Goal: Task Accomplishment & Management: Complete application form

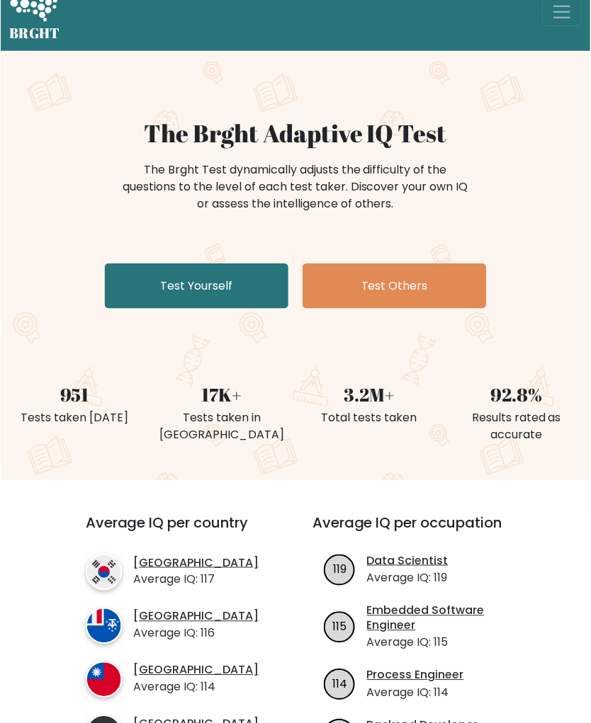
scroll to position [49, 0]
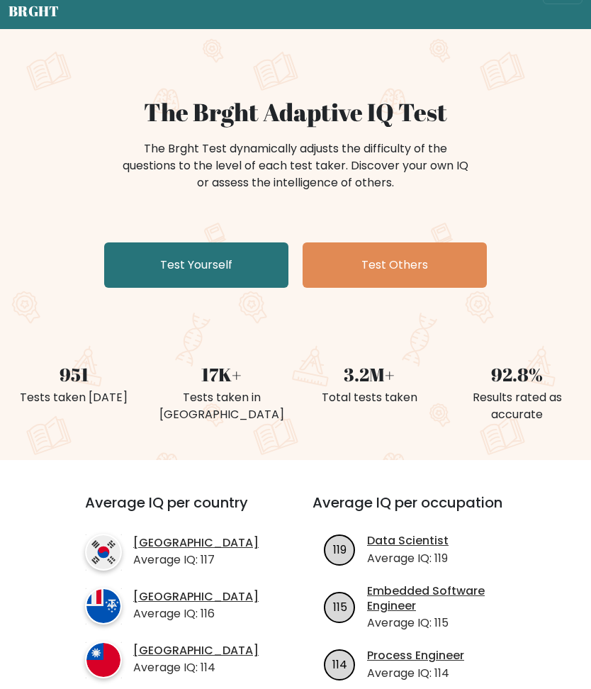
click at [144, 259] on link "Test Yourself" at bounding box center [196, 264] width 184 height 45
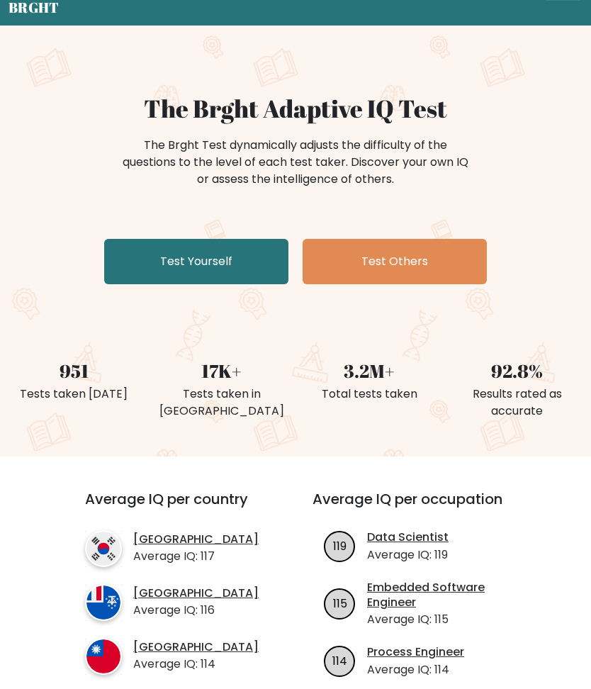
scroll to position [0, 0]
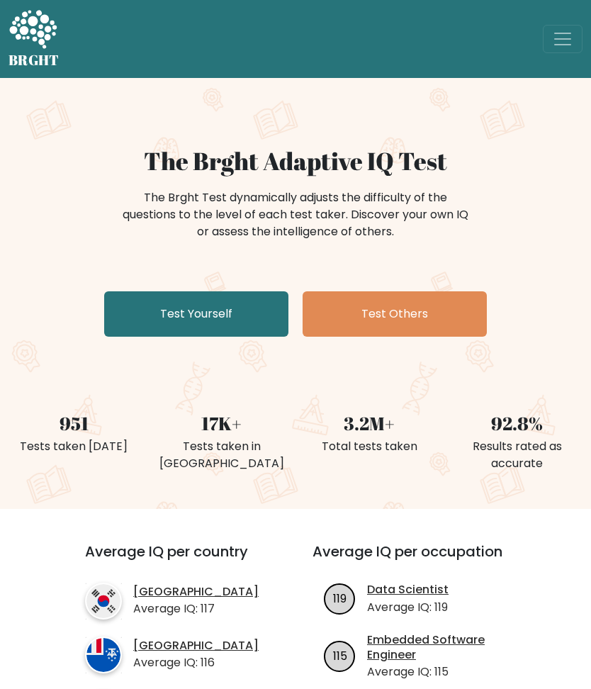
click at [147, 309] on link "Test Yourself" at bounding box center [196, 313] width 184 height 45
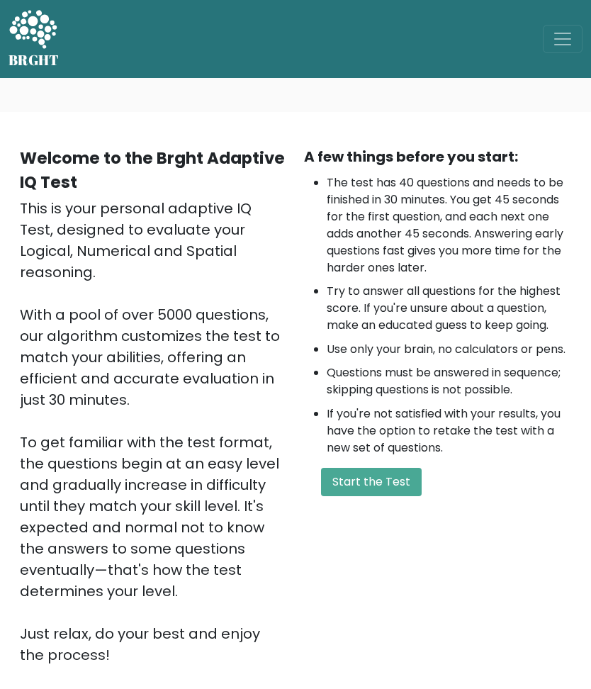
click at [384, 487] on button "Start the Test" at bounding box center [371, 482] width 101 height 28
click at [392, 471] on button "Start the Test" at bounding box center [371, 482] width 101 height 28
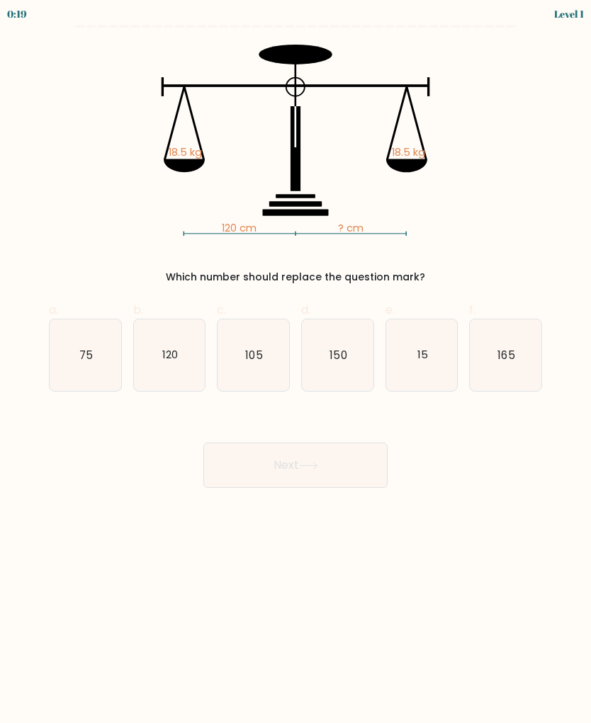
click at [161, 357] on icon "120" at bounding box center [170, 355] width 72 height 72
click at [295, 362] on input "b. 120" at bounding box center [295, 366] width 1 height 9
radio input "true"
click at [238, 472] on button "Next" at bounding box center [295, 465] width 184 height 45
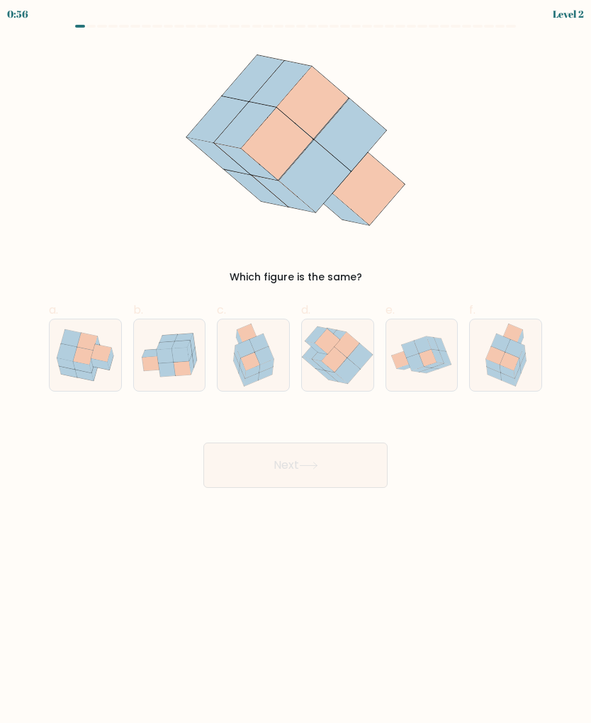
click at [507, 361] on icon at bounding box center [508, 362] width 19 height 18
click at [296, 362] on input "f." at bounding box center [295, 366] width 1 height 9
radio input "true"
click at [224, 465] on button "Next" at bounding box center [295, 465] width 184 height 45
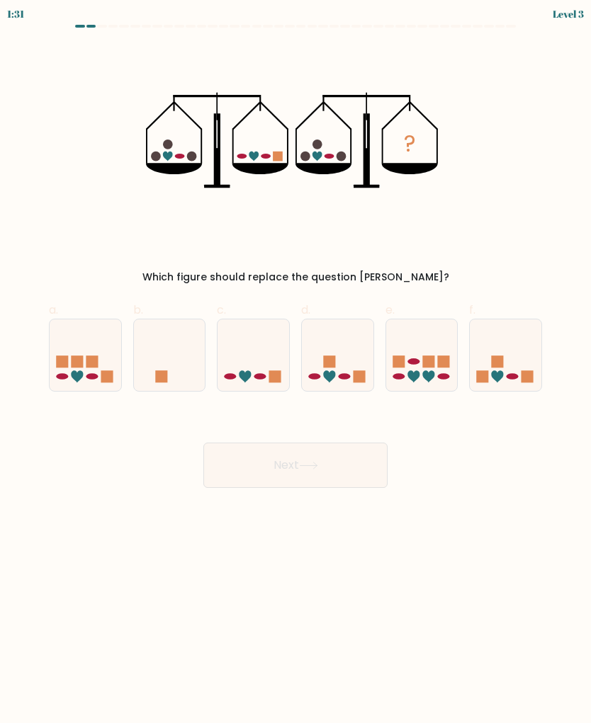
click at [239, 370] on icon at bounding box center [253, 355] width 72 height 59
click at [295, 370] on input "c." at bounding box center [295, 366] width 1 height 9
radio input "true"
click at [247, 466] on button "Next" at bounding box center [295, 465] width 184 height 45
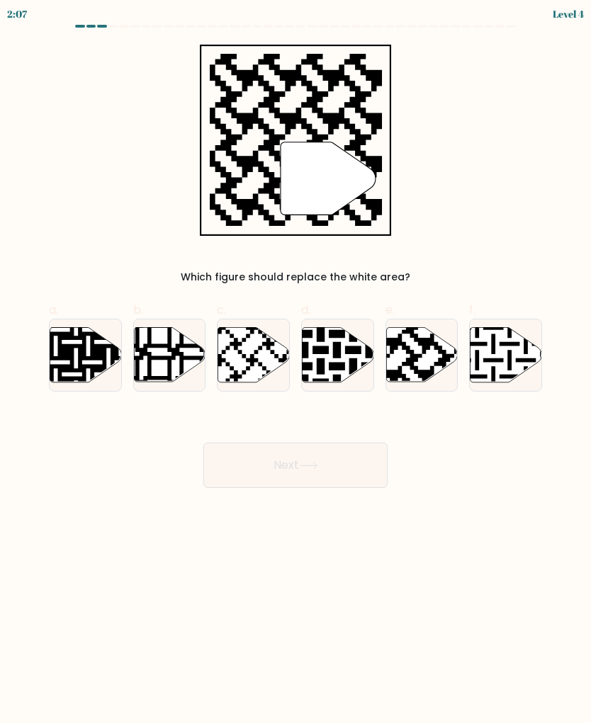
click at [441, 350] on icon at bounding box center [398, 326] width 130 height 130
click at [296, 362] on input "e." at bounding box center [295, 366] width 1 height 9
radio input "true"
click at [232, 463] on button "Next" at bounding box center [295, 465] width 184 height 45
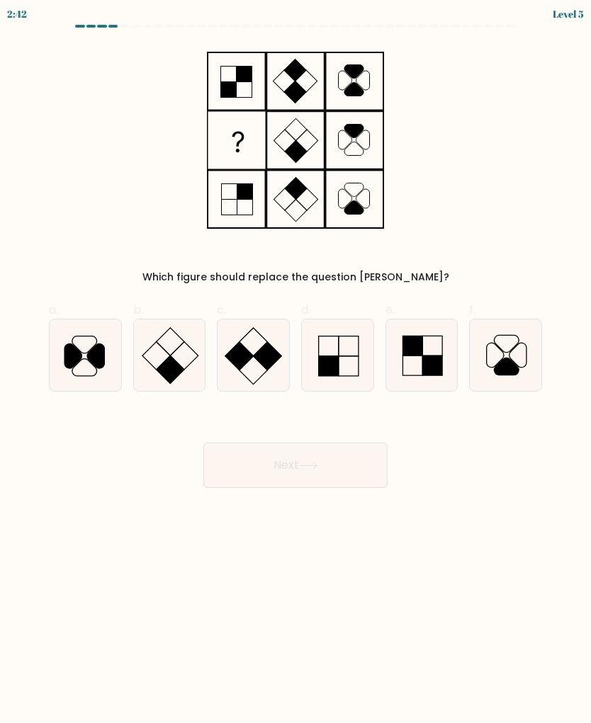
click at [336, 370] on rect at bounding box center [329, 366] width 20 height 20
click at [296, 370] on input "d." at bounding box center [295, 366] width 1 height 9
radio input "true"
click at [223, 473] on button "Next" at bounding box center [295, 465] width 184 height 45
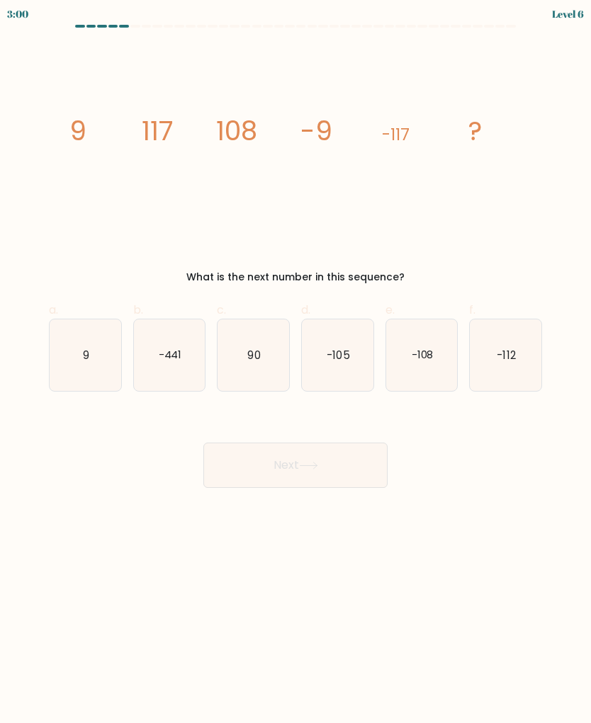
click at [159, 373] on icon "-441" at bounding box center [170, 355] width 72 height 72
click at [295, 371] on input "b. -441" at bounding box center [295, 366] width 1 height 9
radio input "true"
click at [346, 457] on button "Next" at bounding box center [295, 465] width 184 height 45
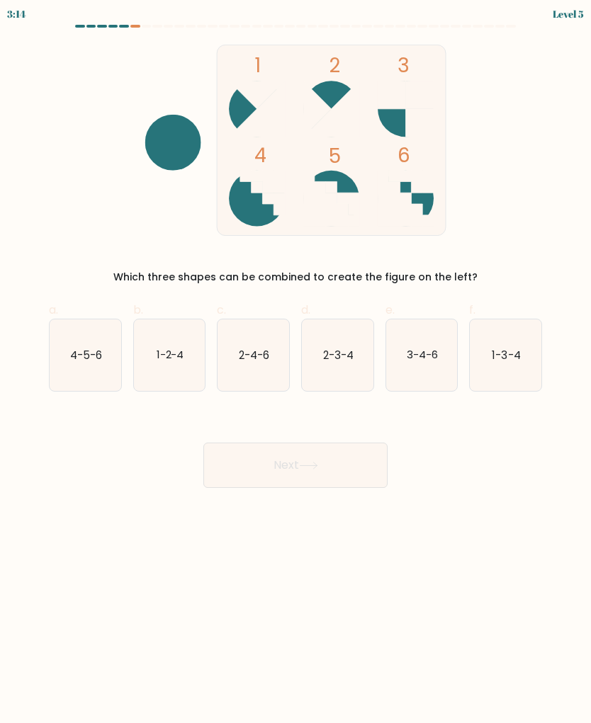
click at [91, 368] on icon "4-5-6" at bounding box center [86, 355] width 72 height 72
click at [295, 368] on input "a. 4-5-6" at bounding box center [295, 366] width 1 height 9
radio input "true"
click at [227, 452] on button "Next" at bounding box center [295, 465] width 184 height 45
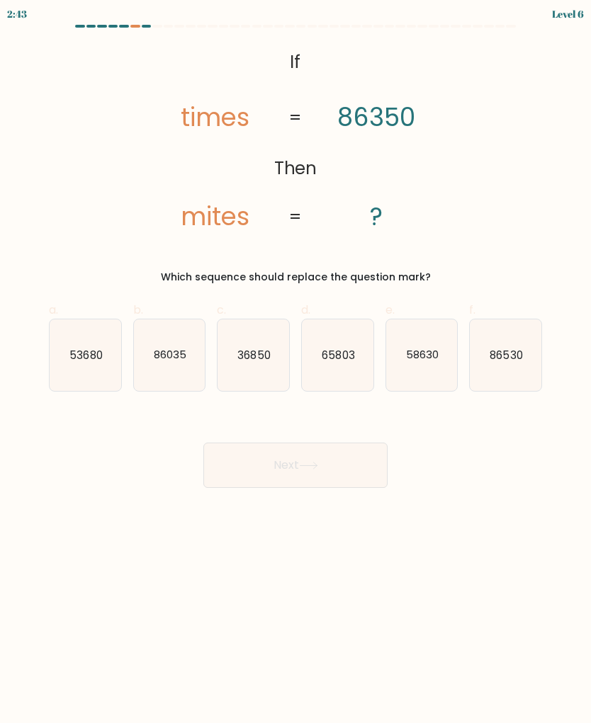
click at [244, 361] on text "36850" at bounding box center [254, 354] width 33 height 15
click at [295, 362] on input "c. 36850" at bounding box center [295, 366] width 1 height 9
radio input "true"
click at [254, 469] on button "Next" at bounding box center [295, 465] width 184 height 45
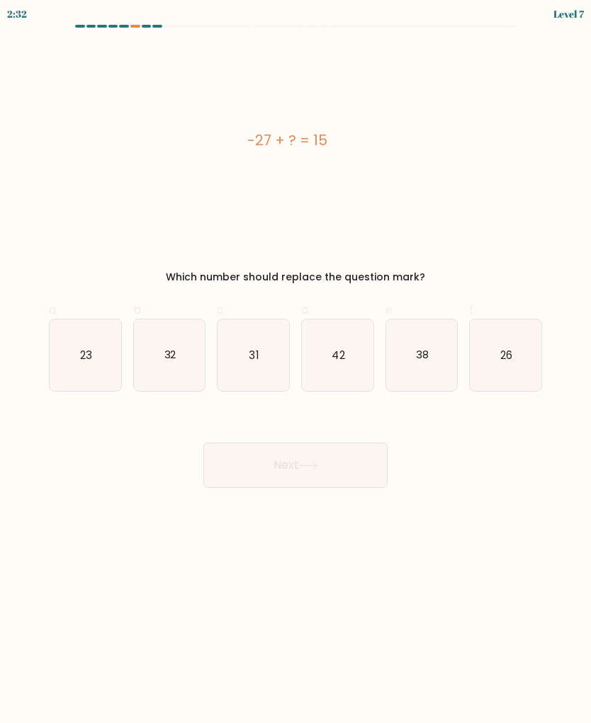
click at [351, 375] on icon "42" at bounding box center [338, 355] width 72 height 72
click at [296, 371] on input "d. 42" at bounding box center [295, 366] width 1 height 9
radio input "true"
click at [314, 477] on button "Next" at bounding box center [295, 465] width 184 height 45
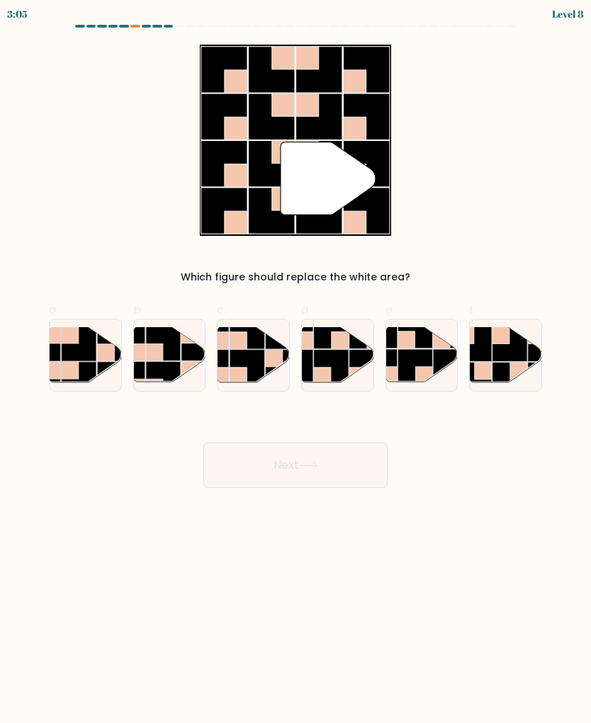
click at [233, 349] on rect at bounding box center [238, 340] width 17 height 17
click at [295, 362] on input "c." at bounding box center [295, 366] width 1 height 9
radio input "true"
click at [344, 453] on button "Next" at bounding box center [295, 465] width 184 height 45
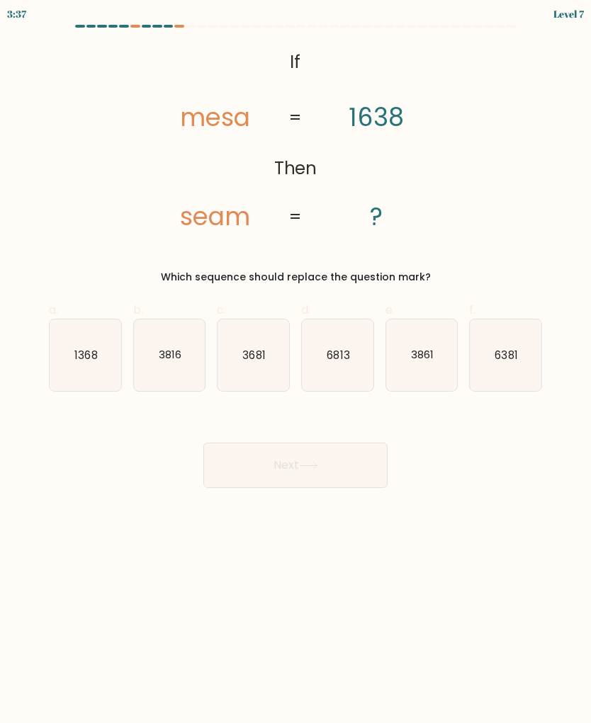
click at [352, 360] on icon "6813" at bounding box center [338, 355] width 72 height 72
click at [296, 362] on input "d. 6813" at bounding box center [295, 366] width 1 height 9
radio input "true"
click at [371, 461] on button "Next" at bounding box center [295, 465] width 184 height 45
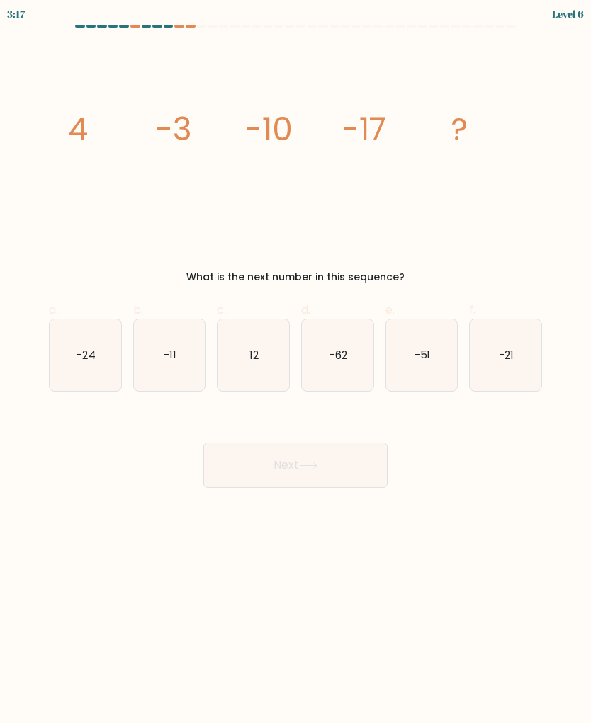
click at [91, 341] on icon "-24" at bounding box center [86, 355] width 72 height 72
click at [295, 362] on input "a. -24" at bounding box center [295, 366] width 1 height 9
radio input "true"
click at [332, 456] on button "Next" at bounding box center [295, 465] width 184 height 45
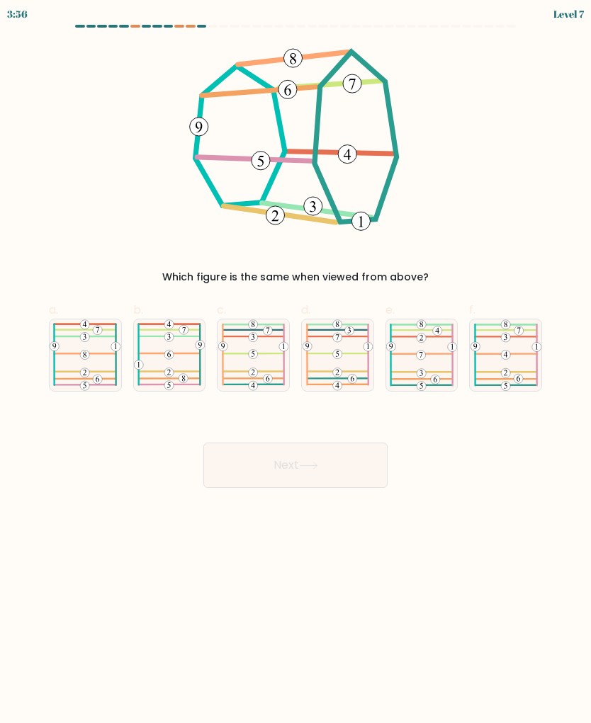
click at [295, 60] on icon at bounding box center [293, 58] width 6 height 11
click at [283, 97] on 105_6 at bounding box center [287, 89] width 18 height 18
click at [354, 86] on 105_9 at bounding box center [352, 83] width 18 height 18
click at [73, 356] on icon at bounding box center [85, 355] width 71 height 72
click at [295, 362] on input "a." at bounding box center [295, 366] width 1 height 9
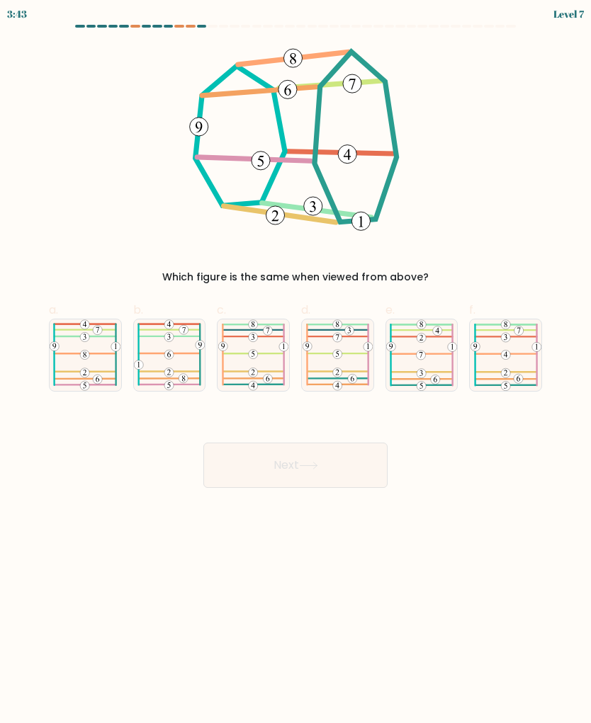
radio input "true"
click at [336, 475] on button "Next" at bounding box center [295, 465] width 184 height 45
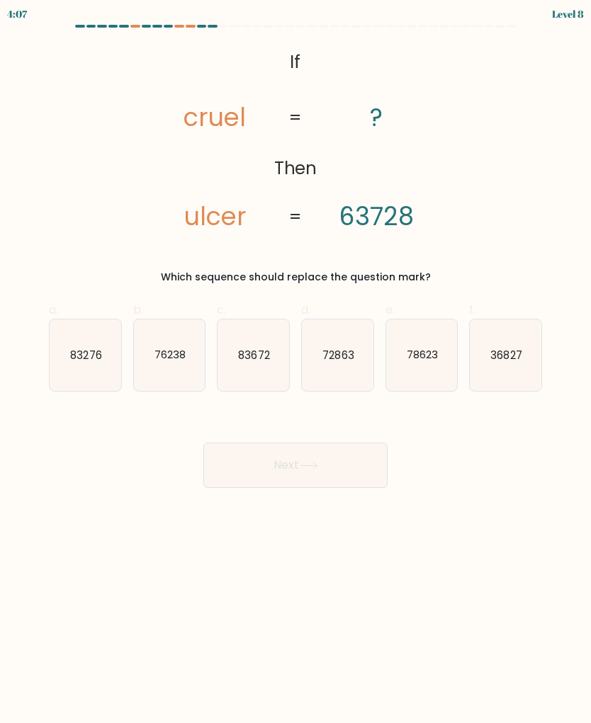
click at [499, 372] on icon "36827" at bounding box center [506, 355] width 72 height 72
click at [296, 371] on input "f. 36827" at bounding box center [295, 366] width 1 height 9
radio input "true"
click at [317, 465] on icon at bounding box center [308, 466] width 19 height 8
click at [317, 464] on icon at bounding box center [308, 466] width 19 height 8
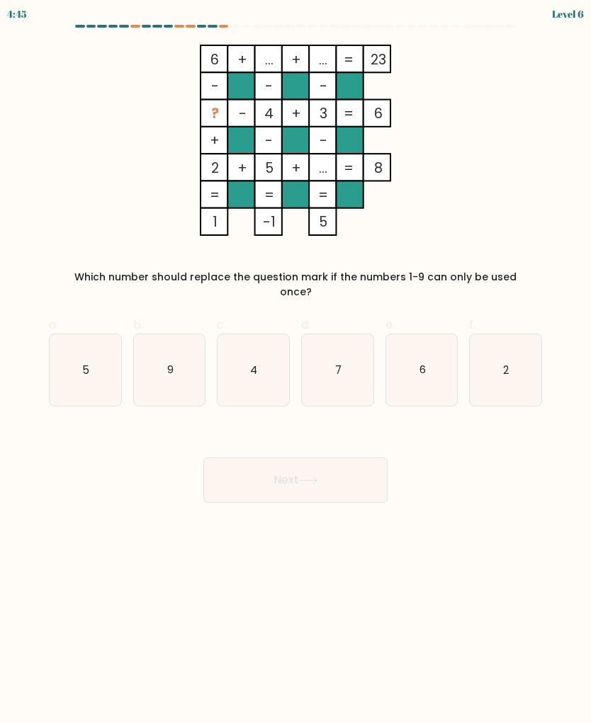
click at [385, 424] on div "Next" at bounding box center [295, 463] width 510 height 79
click at [323, 228] on tspan "5" at bounding box center [323, 222] width 9 height 19
click at [273, 232] on rect at bounding box center [268, 221] width 27 height 27
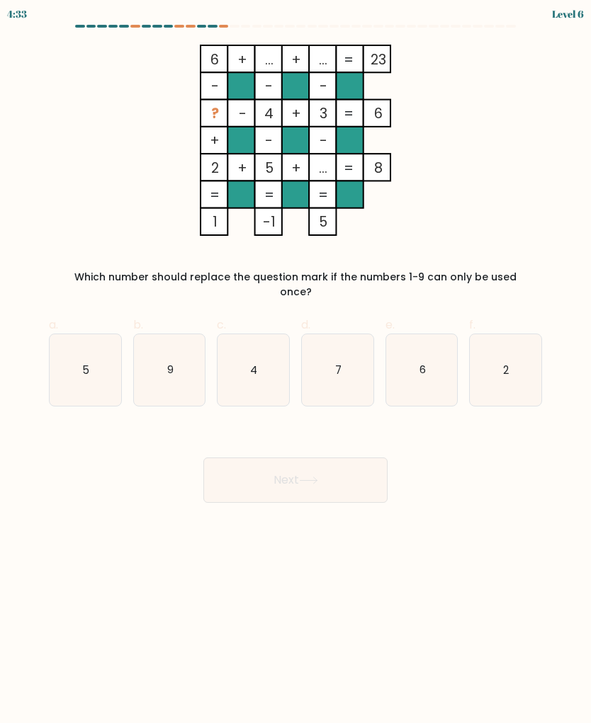
click at [213, 228] on tspan "1" at bounding box center [215, 222] width 5 height 19
click at [157, 366] on icon "9" at bounding box center [170, 370] width 72 height 72
click at [295, 366] on input "b. 9" at bounding box center [295, 366] width 1 height 9
radio input "true"
click at [359, 366] on icon "7" at bounding box center [338, 370] width 72 height 72
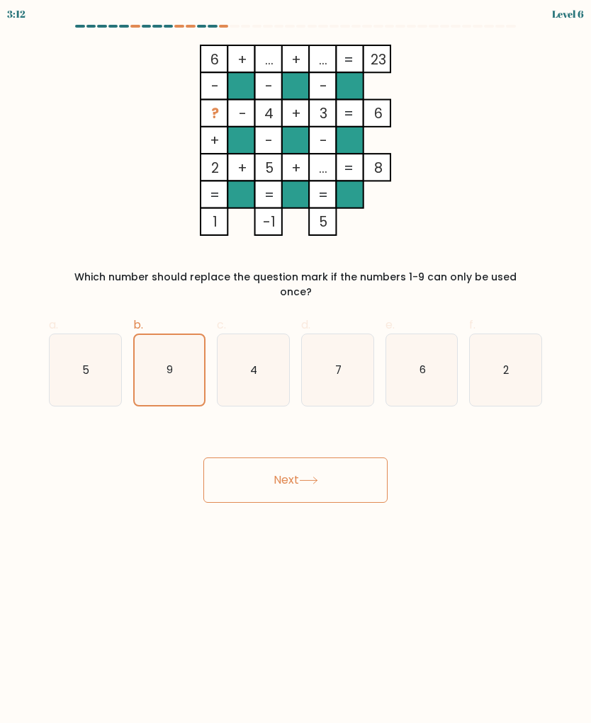
click at [296, 366] on input "d. 7" at bounding box center [295, 366] width 1 height 9
radio input "true"
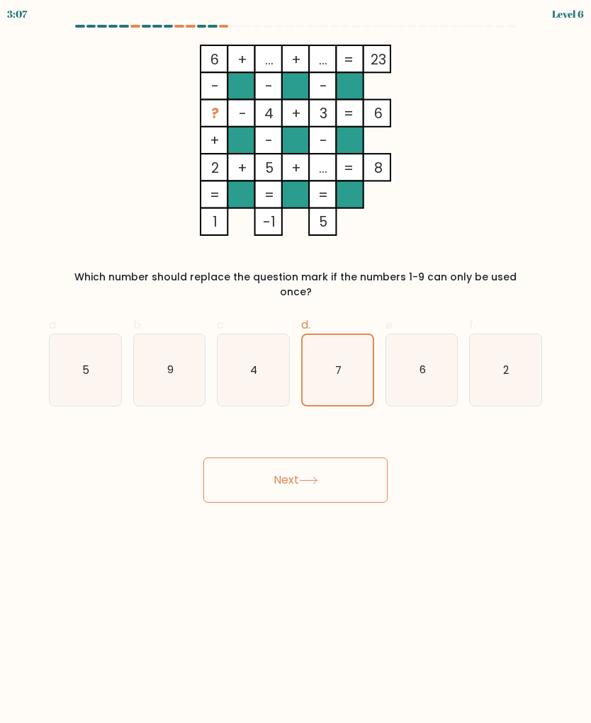
click at [351, 476] on button "Next" at bounding box center [295, 480] width 184 height 45
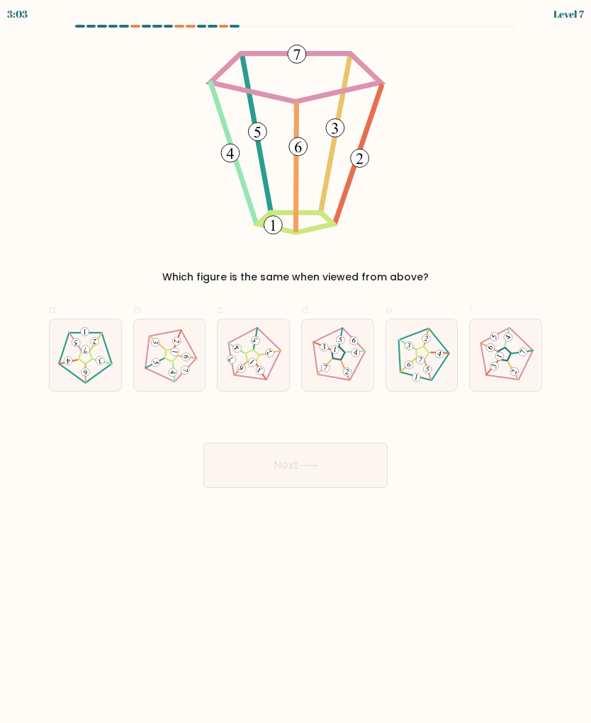
click at [270, 373] on 194 at bounding box center [251, 357] width 72 height 72
click at [295, 371] on input "c." at bounding box center [295, 366] width 1 height 9
radio input "true"
click at [311, 466] on icon at bounding box center [308, 466] width 19 height 8
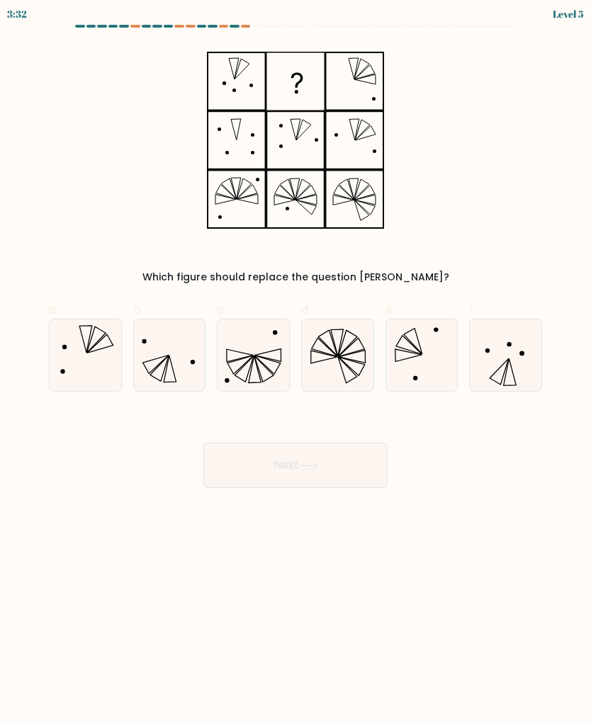
click at [80, 372] on icon at bounding box center [86, 355] width 72 height 72
click at [295, 371] on input "a." at bounding box center [295, 366] width 1 height 9
radio input "true"
click at [337, 464] on button "Next" at bounding box center [295, 465] width 184 height 45
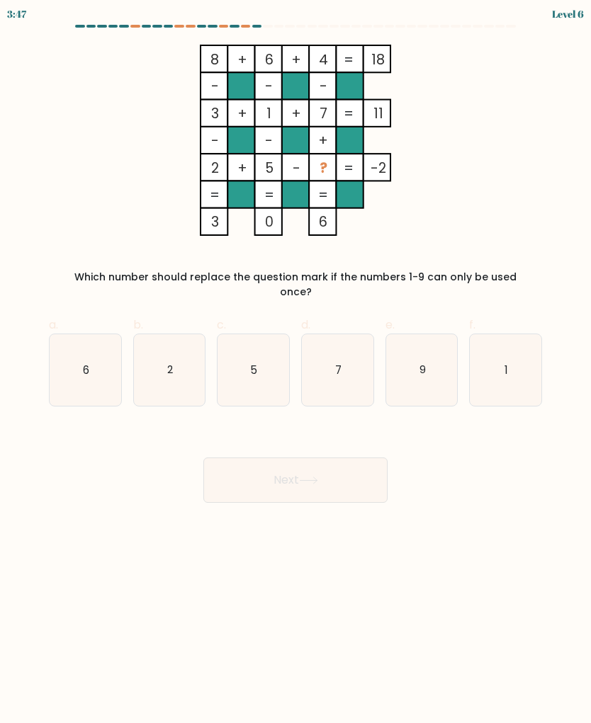
click at [426, 354] on icon "9" at bounding box center [422, 370] width 72 height 72
click at [296, 362] on input "e. 9" at bounding box center [295, 366] width 1 height 9
radio input "true"
click at [349, 461] on button "Next" at bounding box center [295, 480] width 184 height 45
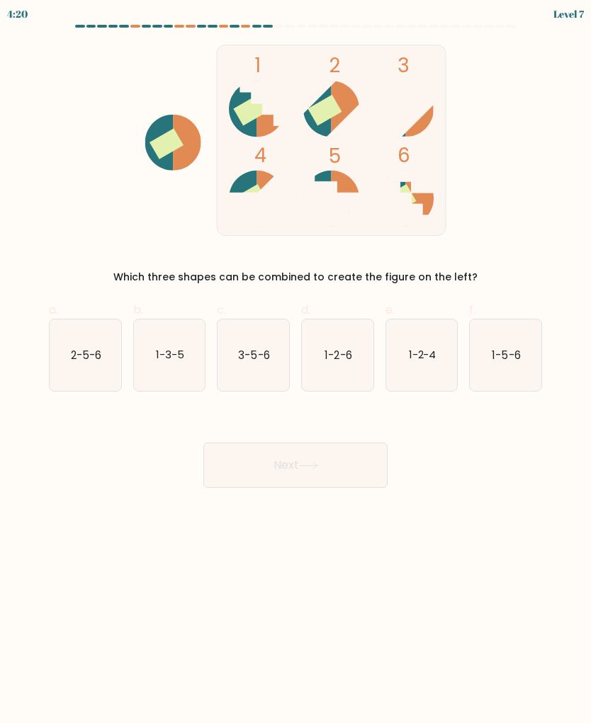
click at [512, 34] on form at bounding box center [295, 256] width 591 height 463
click at [422, 197] on icon at bounding box center [420, 199] width 28 height 56
click at [339, 176] on icon at bounding box center [346, 199] width 28 height 56
click at [334, 183] on icon at bounding box center [342, 197] width 33 height 33
click at [254, 93] on icon at bounding box center [267, 108] width 33 height 33
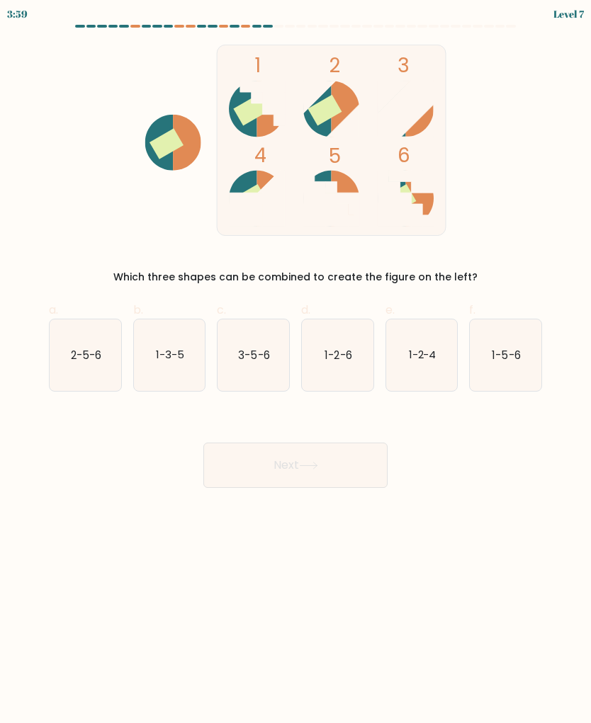
click at [506, 361] on text "1-5-6" at bounding box center [506, 354] width 28 height 15
click at [296, 362] on input "f. 1-5-6" at bounding box center [295, 366] width 1 height 9
radio input "true"
click at [335, 468] on button "Next" at bounding box center [295, 465] width 184 height 45
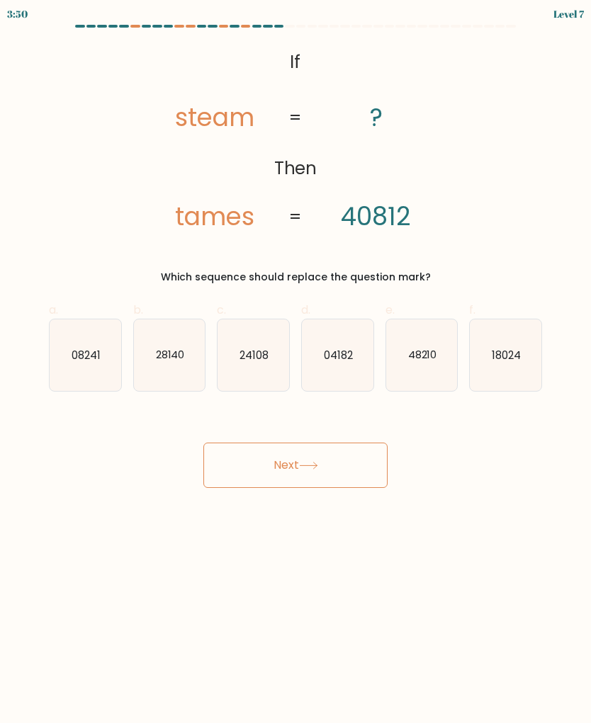
click at [335, 468] on button "Next" at bounding box center [295, 465] width 184 height 45
click at [247, 367] on icon "24108" at bounding box center [253, 355] width 72 height 72
click at [295, 367] on input "c. 24108" at bounding box center [295, 366] width 1 height 9
radio input "true"
click at [256, 477] on button "Next" at bounding box center [295, 465] width 184 height 45
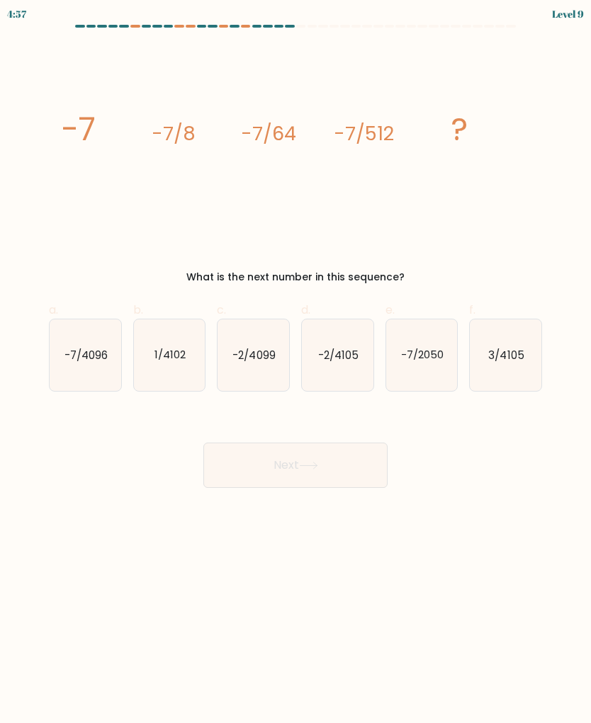
click at [72, 370] on icon "-7/4096" at bounding box center [86, 355] width 72 height 72
click at [295, 370] on input "a. -7/4096" at bounding box center [295, 366] width 1 height 9
radio input "true"
click at [222, 460] on button "Next" at bounding box center [295, 465] width 184 height 45
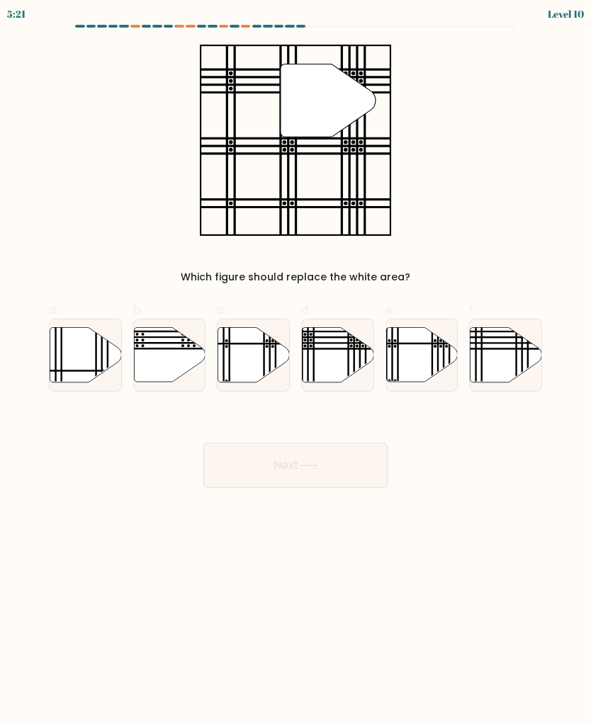
click at [327, 352] on icon at bounding box center [338, 354] width 72 height 55
click at [296, 362] on input "d." at bounding box center [295, 366] width 1 height 9
radio input "true"
click at [327, 465] on button "Next" at bounding box center [295, 465] width 184 height 45
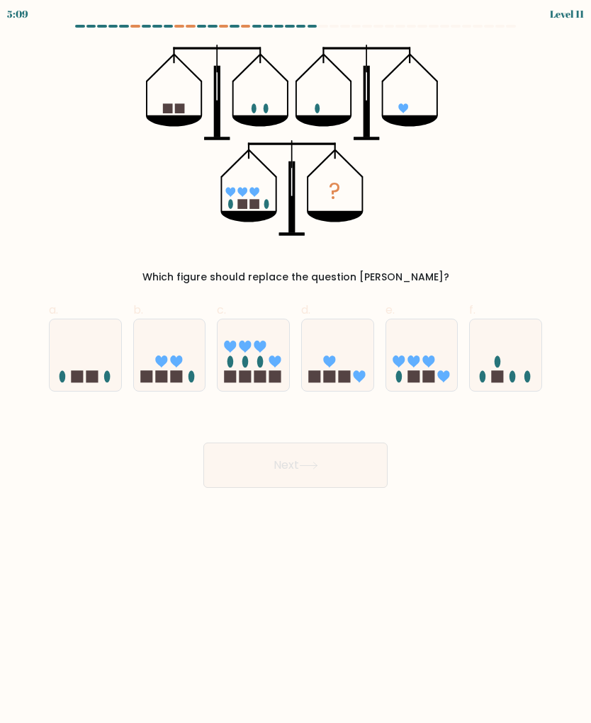
click at [418, 363] on icon at bounding box center [413, 362] width 12 height 12
click at [296, 363] on input "e." at bounding box center [295, 366] width 1 height 9
radio input "true"
click at [358, 464] on button "Next" at bounding box center [295, 465] width 184 height 45
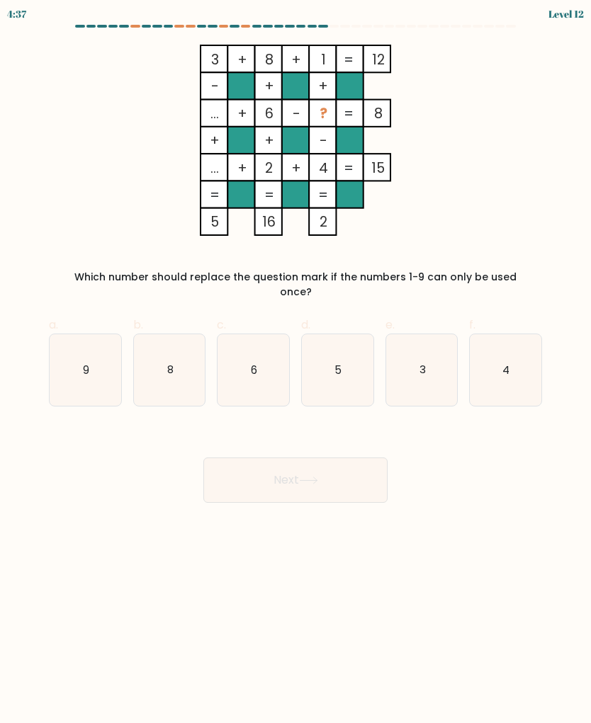
click at [178, 336] on icon "8" at bounding box center [170, 370] width 72 height 72
click at [295, 362] on input "b. 8" at bounding box center [295, 366] width 1 height 9
radio input "true"
click at [333, 471] on button "Next" at bounding box center [295, 480] width 184 height 45
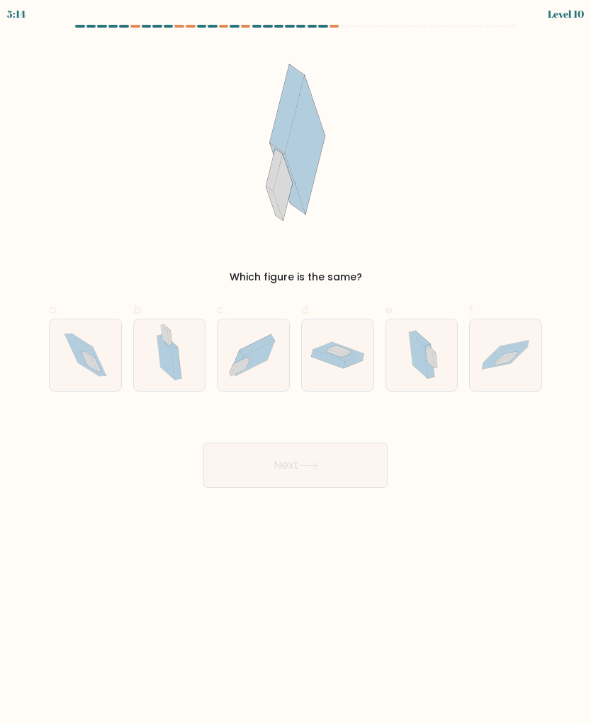
click at [433, 367] on icon at bounding box center [430, 357] width 9 height 21
click at [296, 367] on input "e." at bounding box center [295, 366] width 1 height 9
radio input "true"
click at [342, 465] on button "Next" at bounding box center [295, 465] width 184 height 45
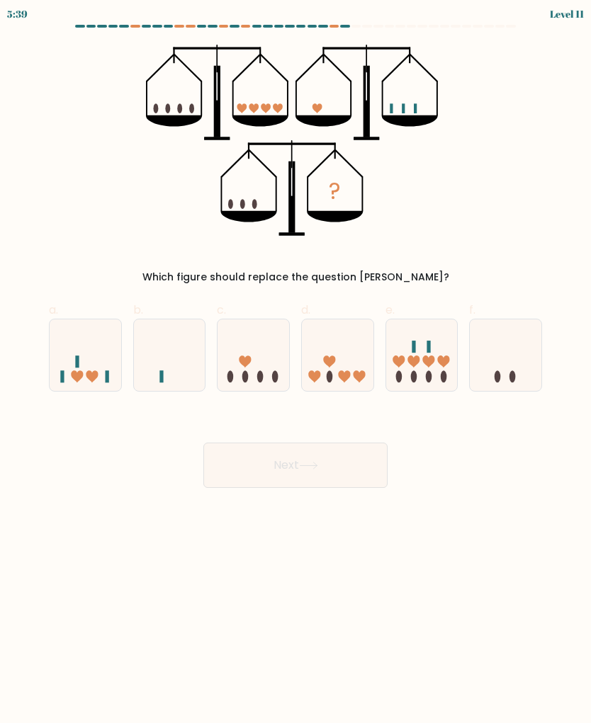
click at [443, 421] on div "Next" at bounding box center [295, 448] width 510 height 79
click at [60, 360] on icon at bounding box center [86, 355] width 72 height 59
click at [295, 362] on input "a." at bounding box center [295, 366] width 1 height 9
radio input "true"
click at [356, 462] on button "Next" at bounding box center [295, 465] width 184 height 45
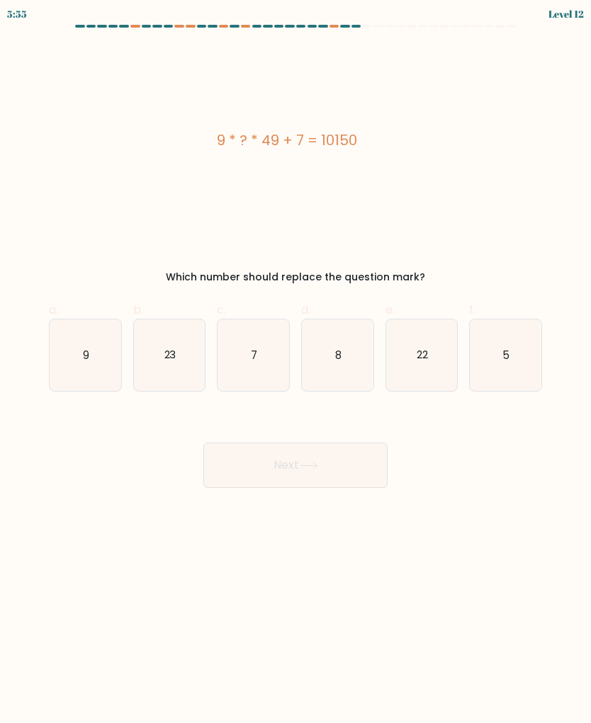
click at [448, 421] on div "Next" at bounding box center [295, 448] width 510 height 79
click at [452, 421] on div "Next" at bounding box center [295, 448] width 510 height 79
click at [164, 375] on icon "23" at bounding box center [170, 355] width 72 height 72
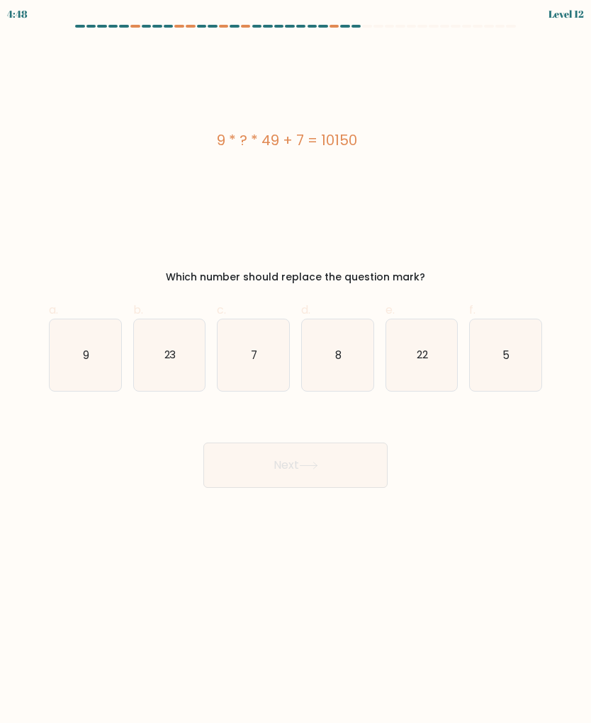
click at [295, 371] on input "b. 23" at bounding box center [295, 366] width 1 height 9
radio input "true"
click at [427, 370] on icon "22" at bounding box center [422, 355] width 72 height 72
click at [296, 370] on input "e. 22" at bounding box center [295, 366] width 1 height 9
radio input "true"
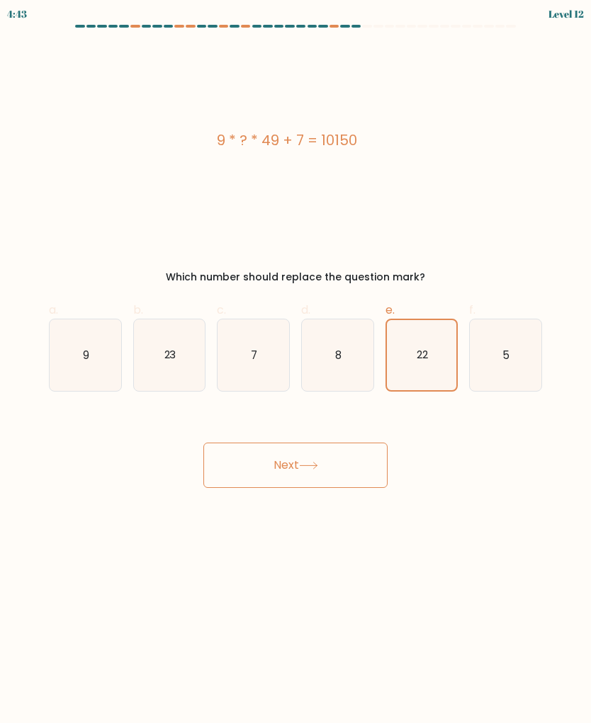
click at [349, 457] on button "Next" at bounding box center [295, 465] width 184 height 45
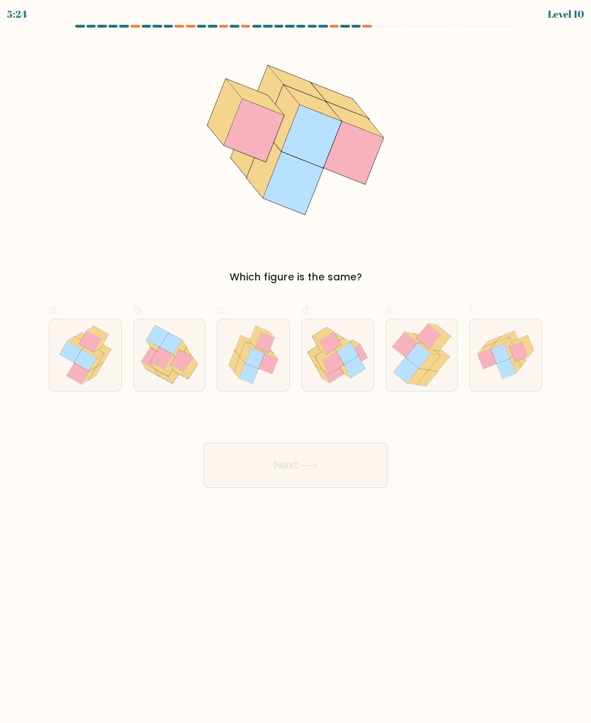
click at [516, 358] on icon at bounding box center [518, 352] width 19 height 20
click at [296, 362] on input "f." at bounding box center [295, 366] width 1 height 9
radio input "true"
click at [237, 469] on button "Next" at bounding box center [295, 465] width 184 height 45
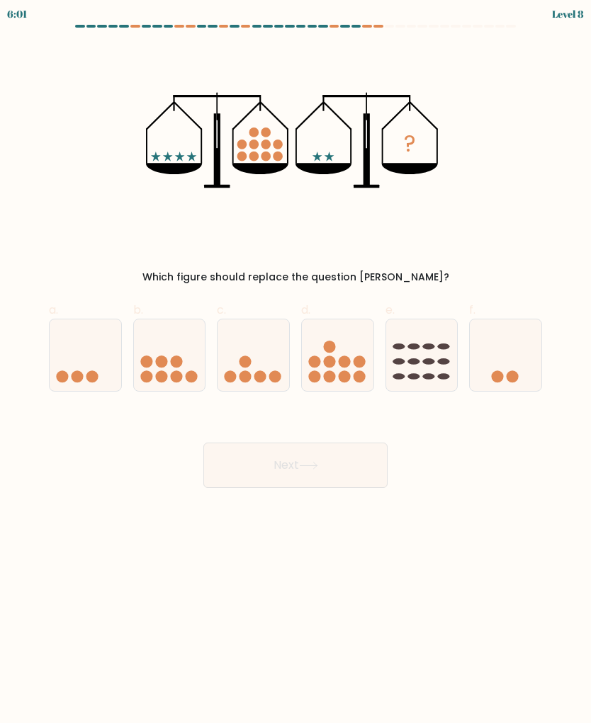
click at [273, 125] on icon "?" at bounding box center [295, 140] width 299 height 191
click at [257, 130] on circle at bounding box center [254, 133] width 10 height 10
click at [241, 147] on circle at bounding box center [242, 145] width 10 height 10
click at [261, 144] on circle at bounding box center [266, 145] width 10 height 10
click at [276, 140] on icon "?" at bounding box center [295, 140] width 299 height 191
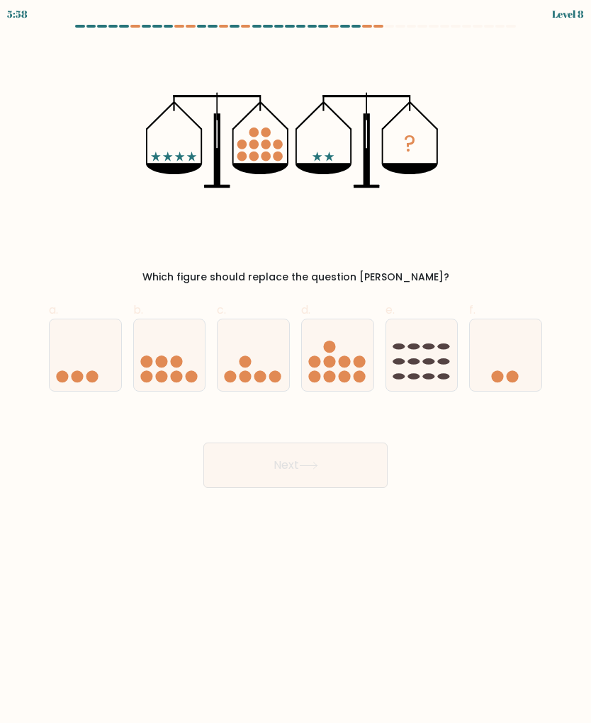
click at [286, 140] on icon "?" at bounding box center [295, 140] width 299 height 191
click at [283, 156] on icon "?" at bounding box center [295, 140] width 299 height 191
click at [268, 154] on circle at bounding box center [266, 157] width 10 height 10
click at [247, 154] on icon "?" at bounding box center [295, 140] width 299 height 191
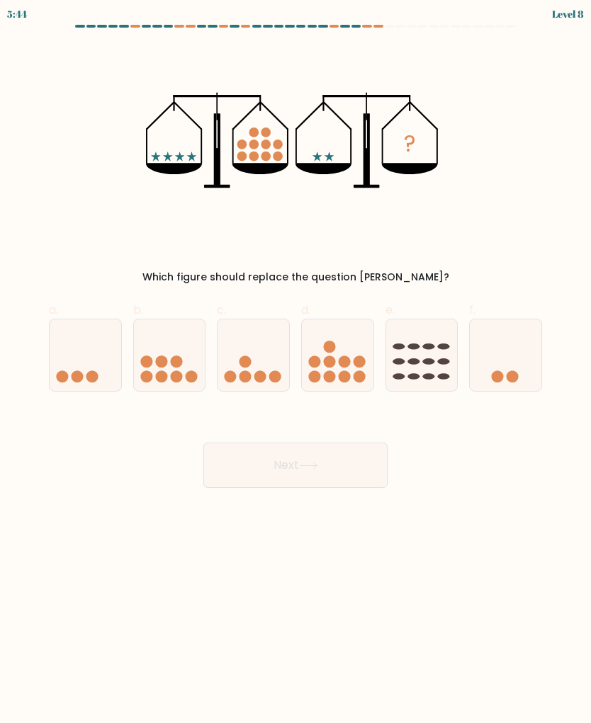
click at [145, 353] on icon at bounding box center [170, 355] width 72 height 59
click at [295, 362] on input "b." at bounding box center [295, 366] width 1 height 9
radio input "true"
click at [145, 361] on circle at bounding box center [147, 362] width 12 height 12
click at [295, 362] on input "b." at bounding box center [295, 366] width 1 height 9
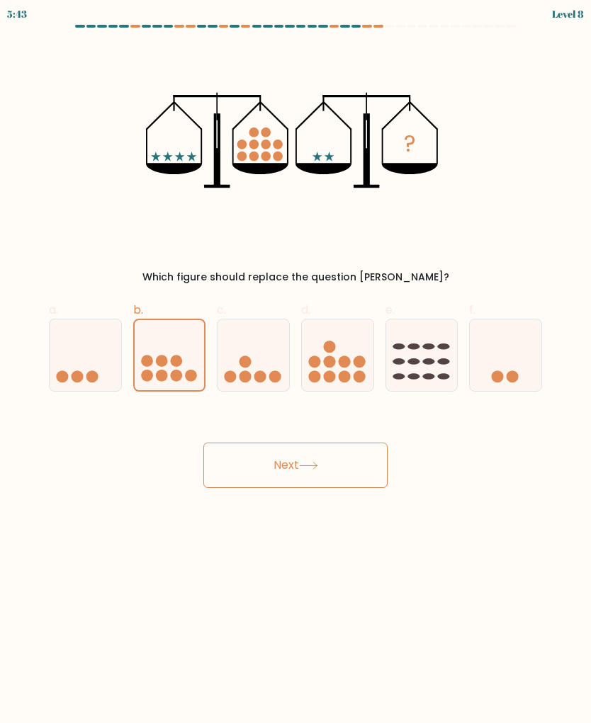
click at [142, 375] on circle at bounding box center [147, 376] width 12 height 12
click at [295, 371] on input "b." at bounding box center [295, 366] width 1 height 9
click at [159, 374] on circle at bounding box center [162, 376] width 12 height 12
click at [295, 371] on input "b." at bounding box center [295, 366] width 1 height 9
click at [159, 373] on circle at bounding box center [162, 376] width 12 height 12
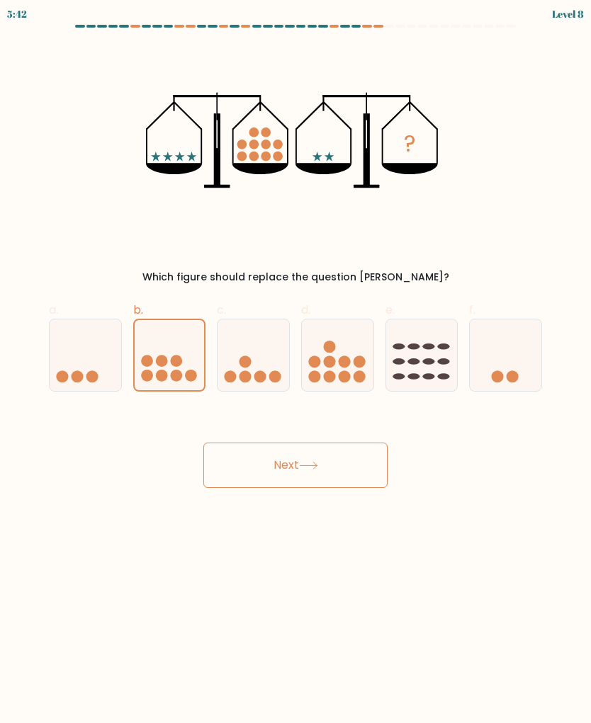
click at [295, 371] on input "b." at bounding box center [295, 366] width 1 height 9
click at [169, 356] on icon at bounding box center [170, 355] width 70 height 58
click at [295, 362] on input "b." at bounding box center [295, 366] width 1 height 9
click at [169, 355] on icon at bounding box center [170, 355] width 70 height 58
click at [295, 362] on input "b." at bounding box center [295, 366] width 1 height 9
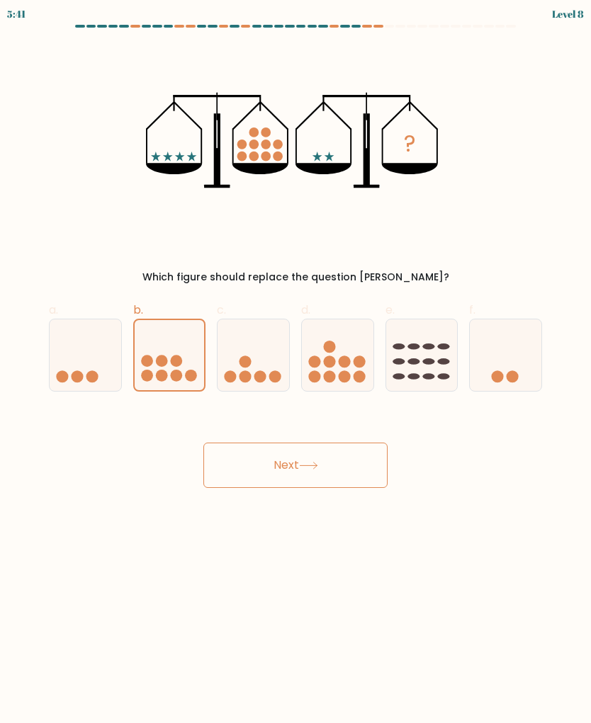
click at [193, 370] on circle at bounding box center [191, 376] width 12 height 12
click at [295, 370] on input "b." at bounding box center [295, 366] width 1 height 9
click at [242, 353] on icon at bounding box center [253, 355] width 72 height 59
click at [295, 362] on input "c." at bounding box center [295, 366] width 1 height 9
radio input "true"
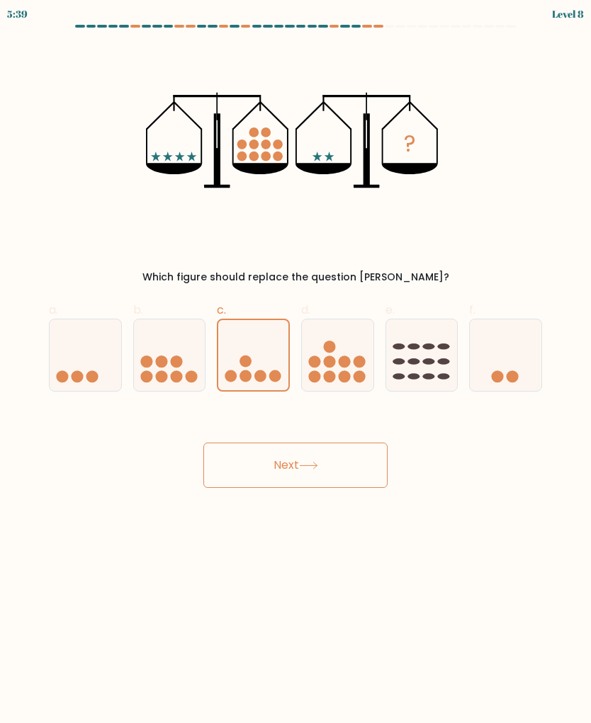
click at [223, 376] on icon at bounding box center [253, 355] width 70 height 58
click at [295, 371] on input "c." at bounding box center [295, 366] width 1 height 9
click at [239, 375] on icon at bounding box center [253, 355] width 70 height 58
click at [295, 371] on input "c." at bounding box center [295, 366] width 1 height 9
click at [256, 378] on circle at bounding box center [260, 376] width 12 height 12
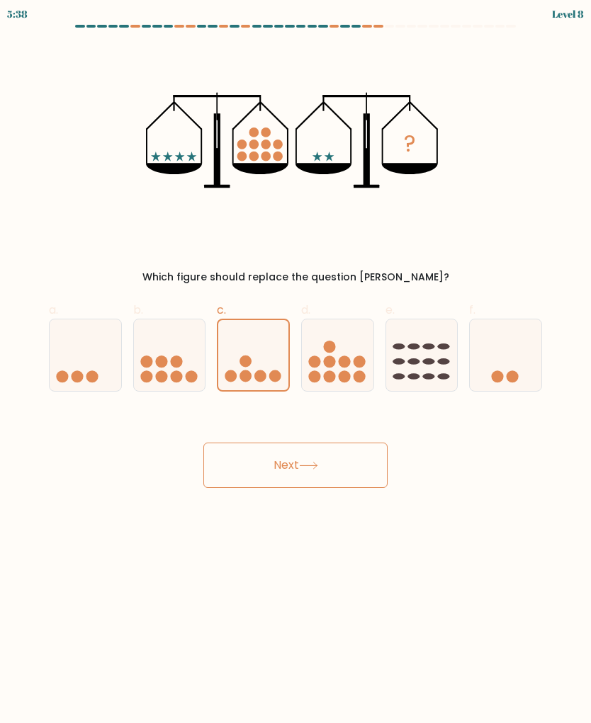
click at [295, 371] on input "c." at bounding box center [295, 366] width 1 height 9
click at [271, 378] on circle at bounding box center [275, 376] width 12 height 12
click at [295, 371] on input "c." at bounding box center [295, 366] width 1 height 9
click at [337, 471] on button "Next" at bounding box center [295, 465] width 184 height 45
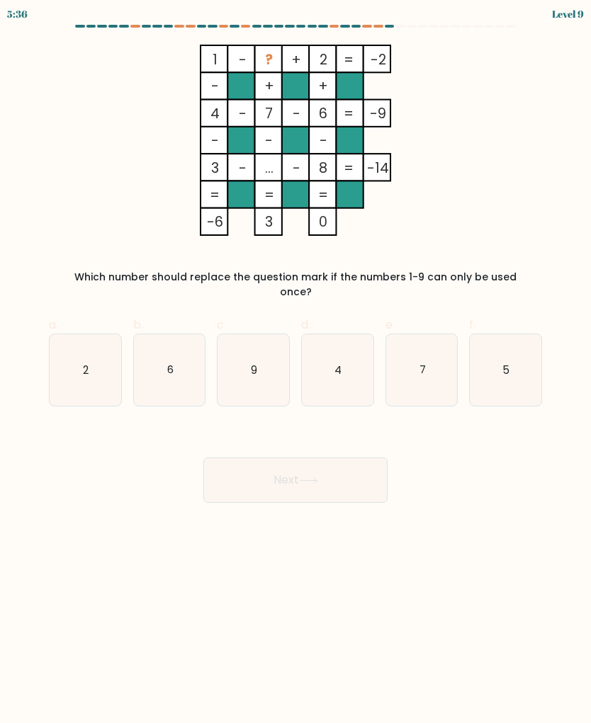
click at [337, 470] on button "Next" at bounding box center [295, 480] width 184 height 45
click at [545, 214] on div "1 - ? + 2 -2 - + + 4 - 7 - 6 -9 - - - 3 - ... - 8 = -14 = = = = -6 3 0 = Which …" at bounding box center [295, 172] width 510 height 255
click at [166, 368] on icon "6" at bounding box center [170, 370] width 72 height 72
click at [295, 368] on input "b. 6" at bounding box center [295, 366] width 1 height 9
radio input "true"
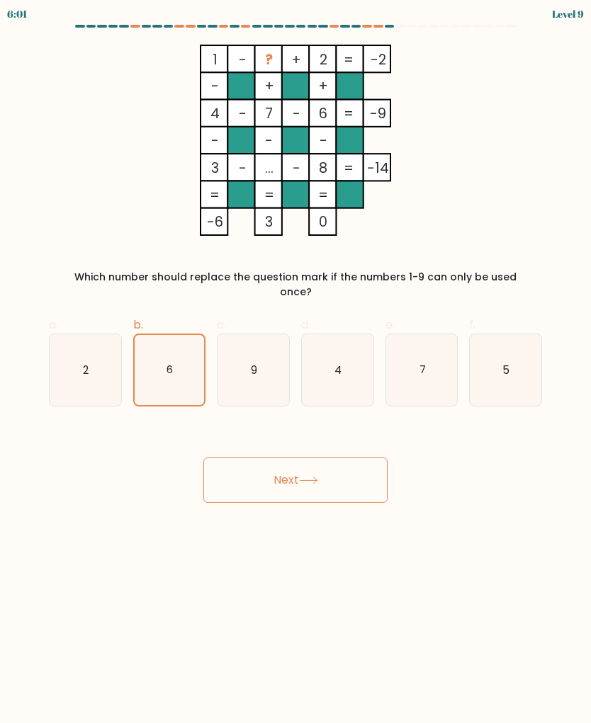
click at [81, 365] on icon "2" at bounding box center [86, 370] width 72 height 72
click at [295, 365] on input "a. 2" at bounding box center [295, 366] width 1 height 9
radio input "true"
click at [339, 369] on icon "4" at bounding box center [338, 370] width 72 height 72
click at [296, 369] on input "d. 4" at bounding box center [295, 366] width 1 height 9
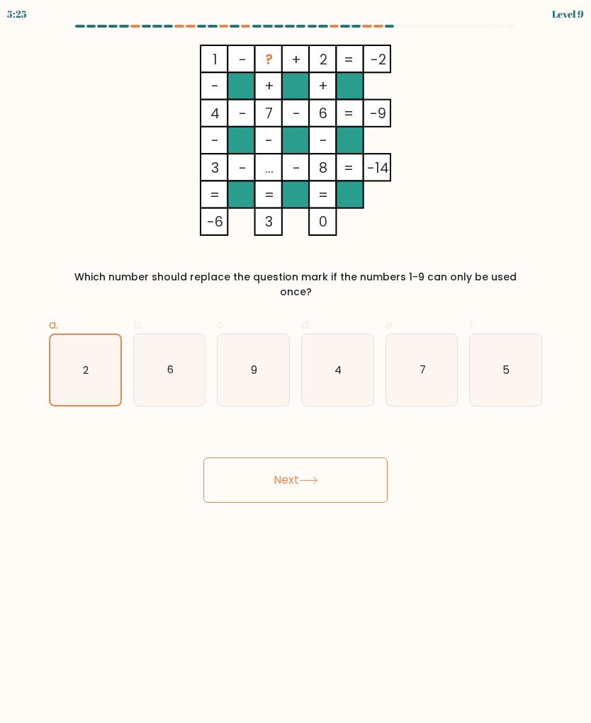
radio input "true"
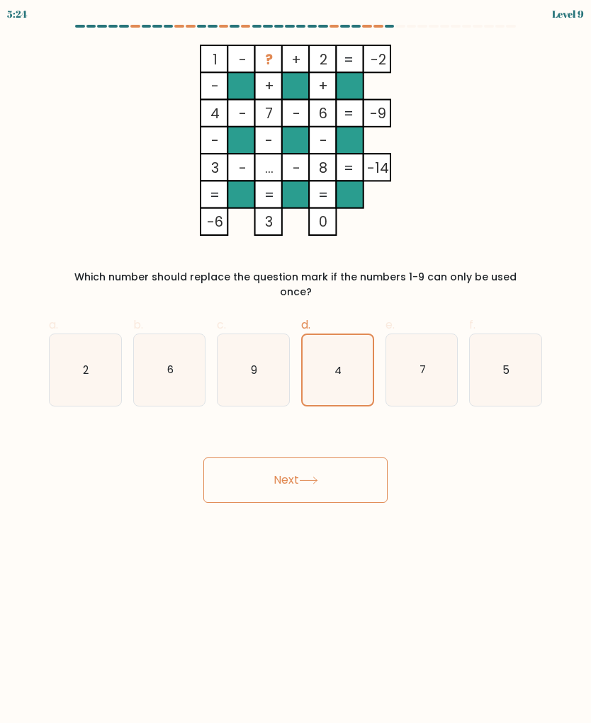
click at [280, 464] on button "Next" at bounding box center [295, 480] width 184 height 45
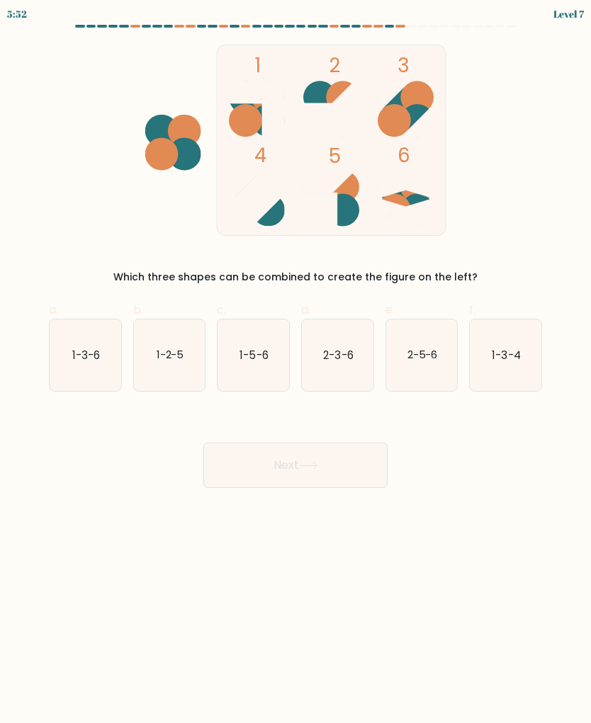
click at [149, 328] on icon "1-2-5" at bounding box center [170, 355] width 72 height 72
click at [295, 362] on input "b. 1-2-5" at bounding box center [295, 366] width 1 height 9
radio input "true"
click at [274, 463] on button "Next" at bounding box center [295, 465] width 184 height 45
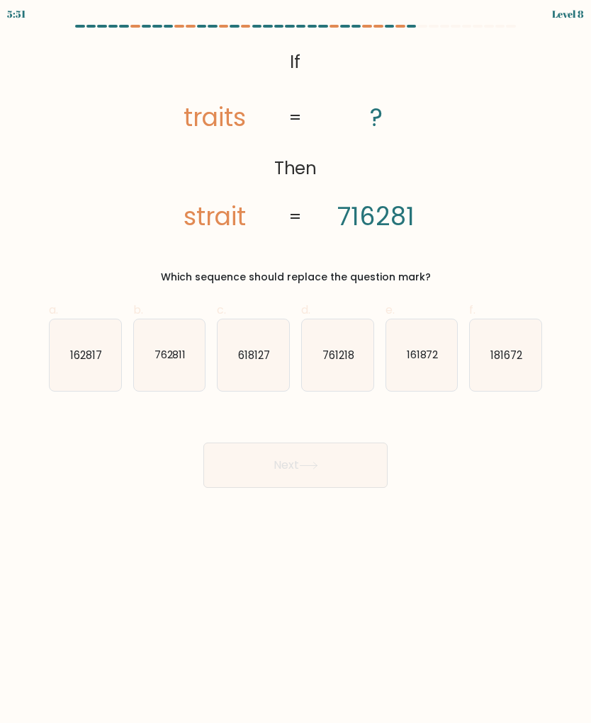
click at [273, 463] on button "Next" at bounding box center [295, 465] width 184 height 45
click at [276, 364] on icon "618127" at bounding box center [253, 355] width 72 height 72
click at [295, 364] on input "c. 618127" at bounding box center [295, 366] width 1 height 9
radio input "true"
click at [485, 421] on div "Next" at bounding box center [295, 448] width 510 height 79
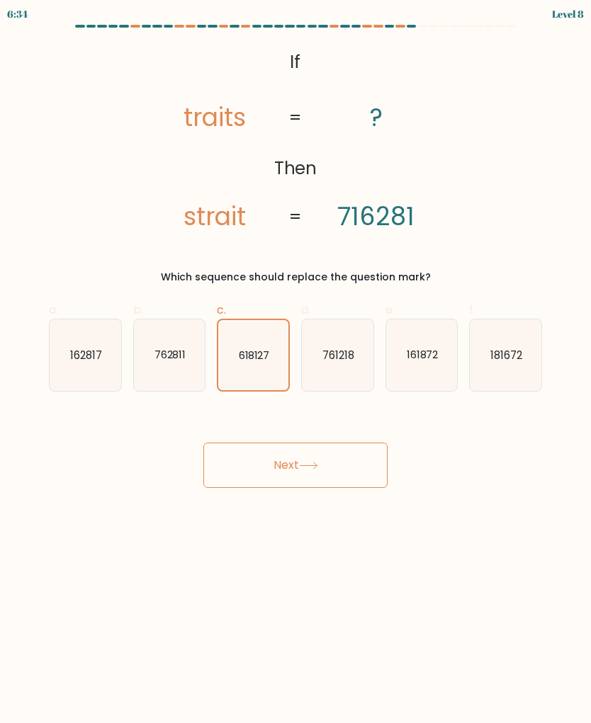
click at [485, 421] on div "Next" at bounding box center [295, 448] width 510 height 79
click at [484, 421] on div "Next" at bounding box center [295, 448] width 510 height 79
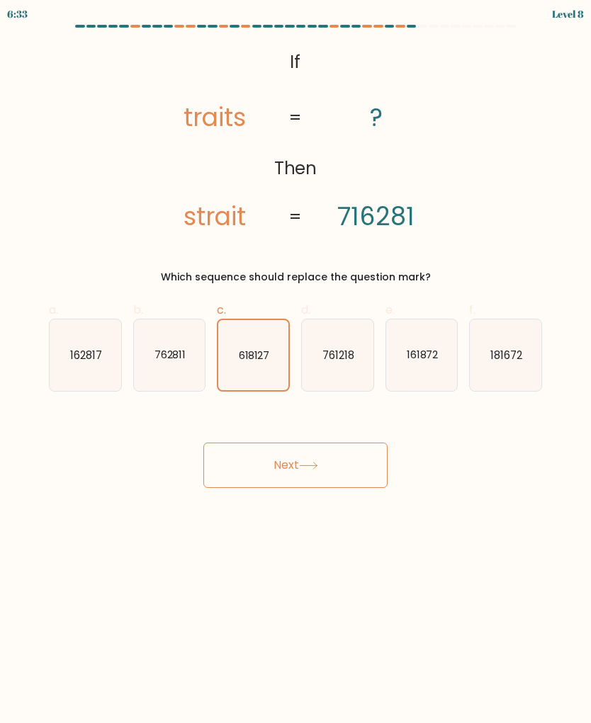
click at [484, 421] on div "Next" at bounding box center [295, 448] width 510 height 79
click at [426, 362] on text "161872" at bounding box center [422, 354] width 32 height 15
click at [296, 362] on input "e. 161872" at bounding box center [295, 366] width 1 height 9
radio input "true"
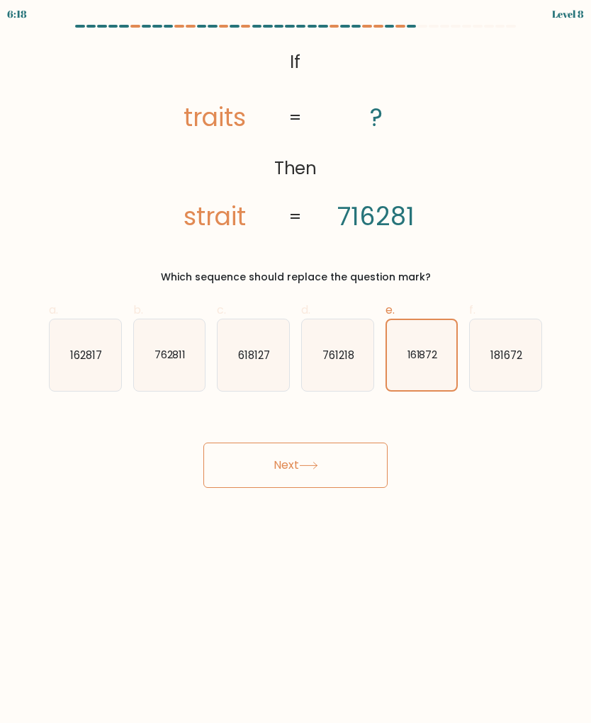
click at [363, 443] on button "Next" at bounding box center [295, 465] width 184 height 45
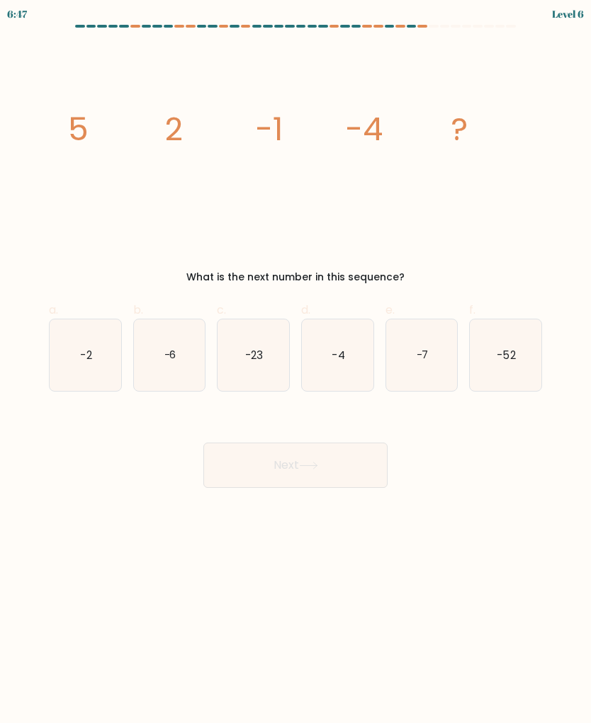
click at [435, 345] on icon "-7" at bounding box center [422, 355] width 72 height 72
click at [296, 362] on input "e. -7" at bounding box center [295, 366] width 1 height 9
radio input "true"
click at [225, 475] on button "Next" at bounding box center [295, 465] width 184 height 45
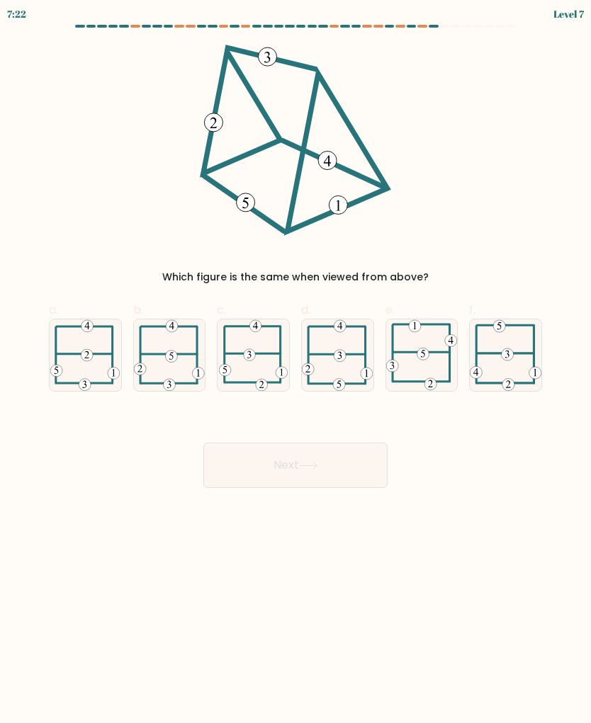
click at [351, 358] on icon at bounding box center [337, 355] width 71 height 72
click at [296, 362] on input "d." at bounding box center [295, 366] width 1 height 9
radio input "true"
click at [232, 470] on button "Next" at bounding box center [295, 465] width 184 height 45
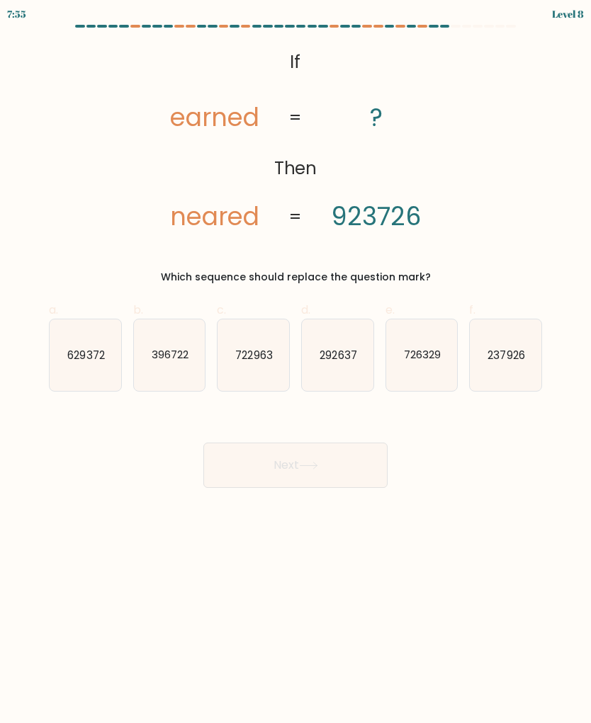
click at [339, 363] on icon "292637" at bounding box center [338, 355] width 72 height 72
click at [296, 363] on input "d. 292637" at bounding box center [295, 366] width 1 height 9
radio input "true"
click at [230, 443] on button "Next" at bounding box center [295, 465] width 184 height 45
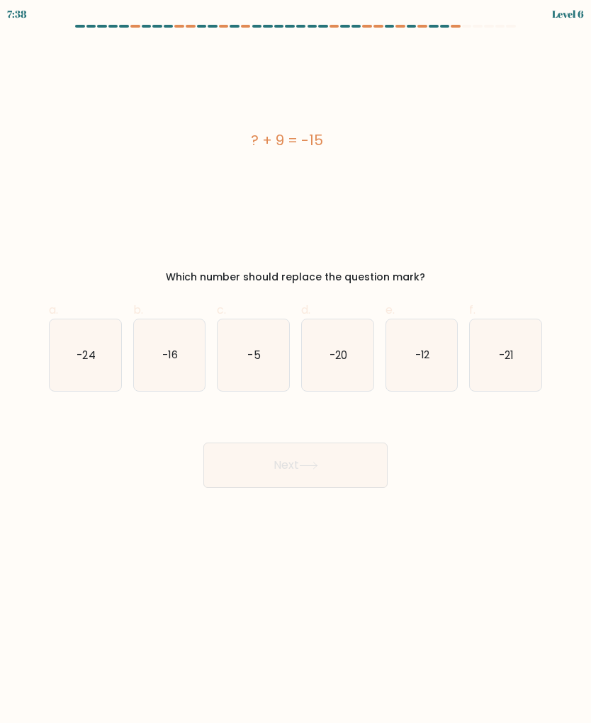
click at [82, 366] on icon "-24" at bounding box center [86, 355] width 72 height 72
click at [295, 366] on input "a. -24" at bounding box center [295, 366] width 1 height 9
radio input "true"
click at [334, 455] on button "Next" at bounding box center [295, 465] width 184 height 45
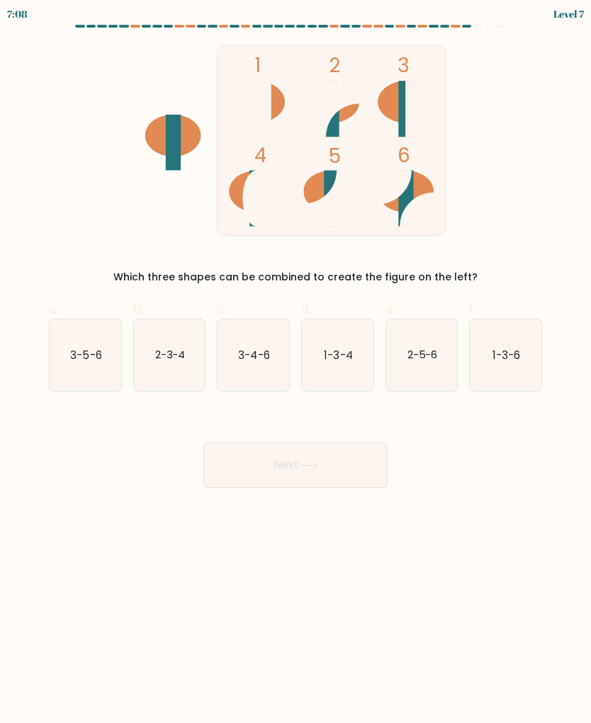
click at [427, 355] on text "2-5-6" at bounding box center [422, 354] width 30 height 15
click at [296, 362] on input "e. 2-5-6" at bounding box center [295, 366] width 1 height 9
radio input "true"
click at [312, 462] on icon at bounding box center [308, 466] width 19 height 8
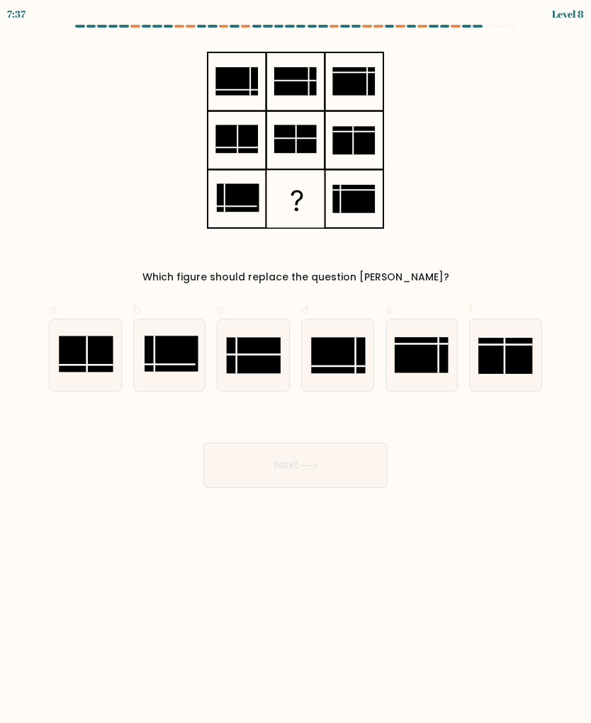
click at [273, 358] on rect at bounding box center [254, 355] width 54 height 36
click at [295, 362] on input "c." at bounding box center [295, 366] width 1 height 9
radio input "true"
click at [318, 468] on icon at bounding box center [308, 466] width 19 height 8
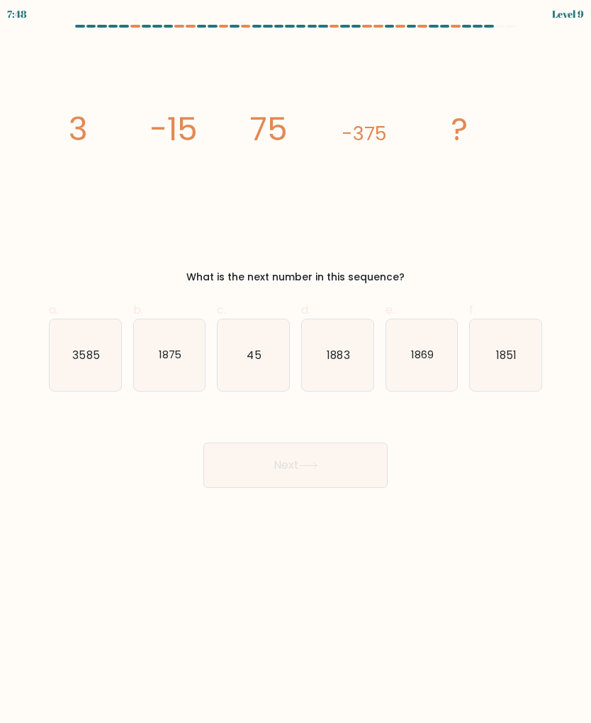
click at [249, 340] on icon "45" at bounding box center [253, 355] width 72 height 72
click at [295, 362] on input "c. 45" at bounding box center [295, 366] width 1 height 9
radio input "true"
click at [327, 461] on button "Next" at bounding box center [295, 465] width 184 height 45
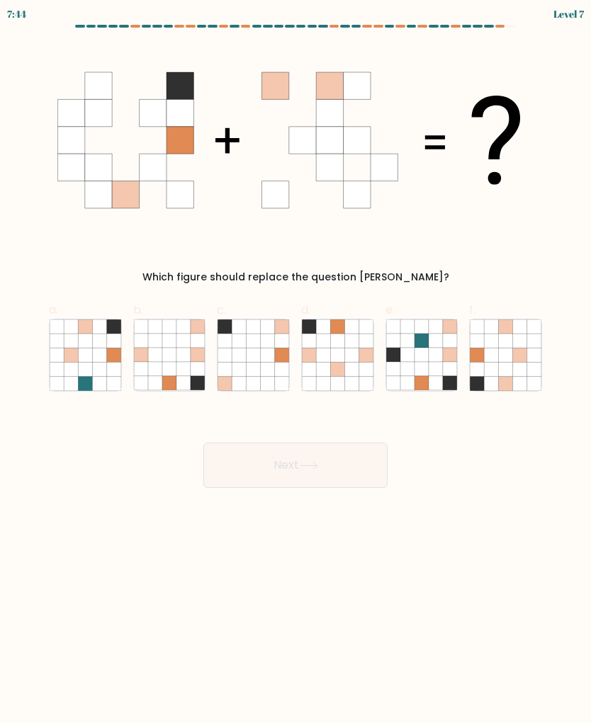
click at [69, 364] on icon at bounding box center [71, 369] width 14 height 14
click at [295, 364] on input "a." at bounding box center [295, 366] width 1 height 9
radio input "true"
click at [87, 344] on icon at bounding box center [86, 341] width 14 height 14
click at [295, 362] on input "a." at bounding box center [295, 366] width 1 height 9
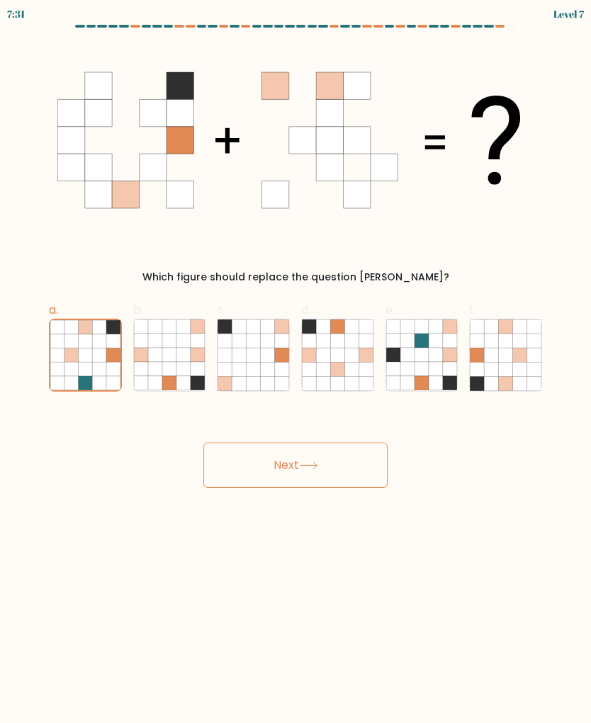
click at [499, 380] on icon at bounding box center [506, 383] width 14 height 14
click at [296, 371] on input "f." at bounding box center [295, 366] width 1 height 9
radio input "true"
click at [360, 464] on button "Next" at bounding box center [295, 465] width 184 height 45
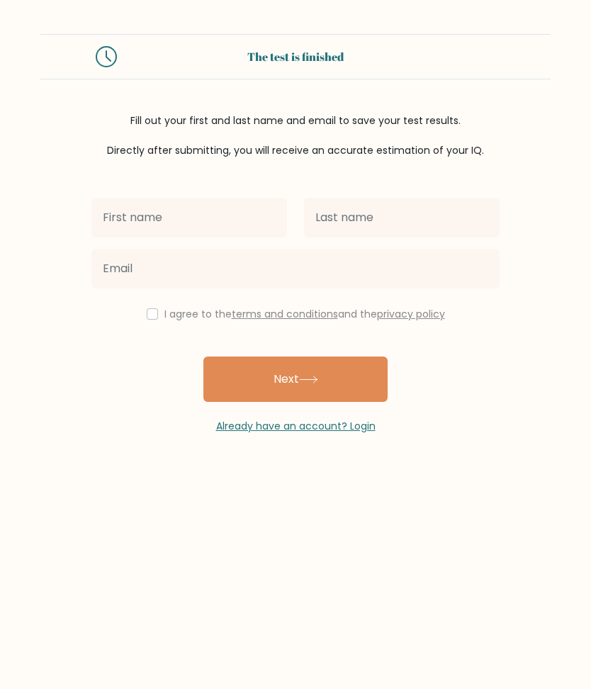
click at [117, 222] on input "text" at bounding box center [189, 218] width 196 height 40
type input "[DEMOGRAPHIC_DATA]"
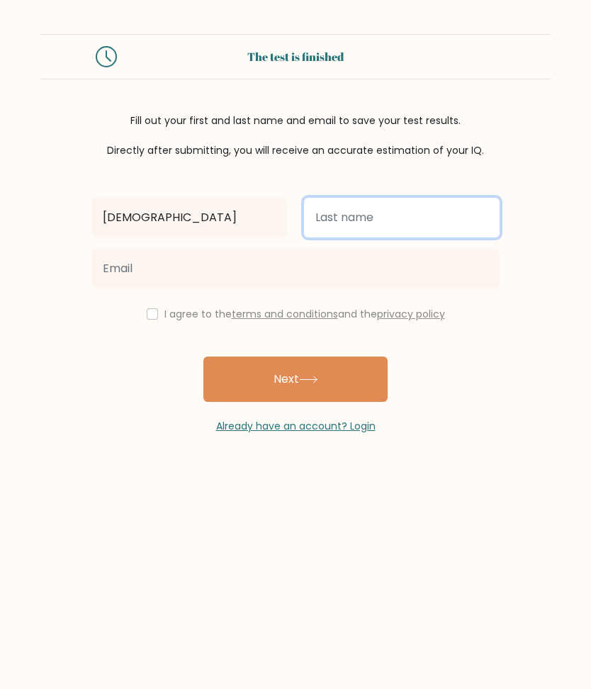
click at [380, 226] on input "text" at bounding box center [402, 218] width 196 height 40
type input "Ershaid"
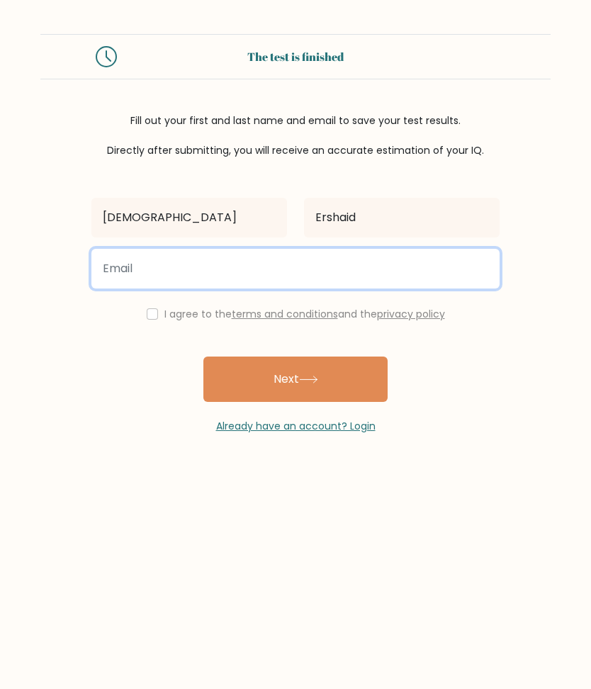
click at [196, 271] on input "email" at bounding box center [295, 269] width 408 height 40
type input "tshammar23@icloud.com"
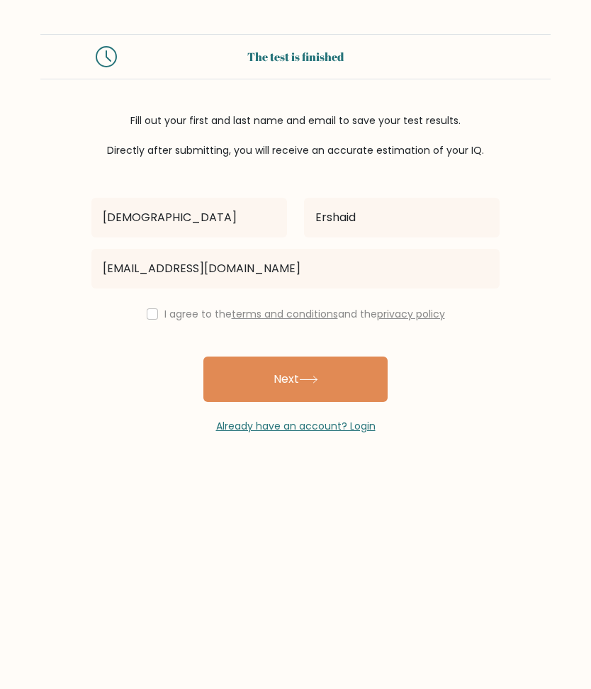
click at [227, 376] on button "Next" at bounding box center [295, 378] width 184 height 45
click at [147, 319] on input "checkbox" at bounding box center [152, 313] width 11 height 11
checkbox input "true"
click at [367, 377] on button "Next" at bounding box center [295, 378] width 184 height 45
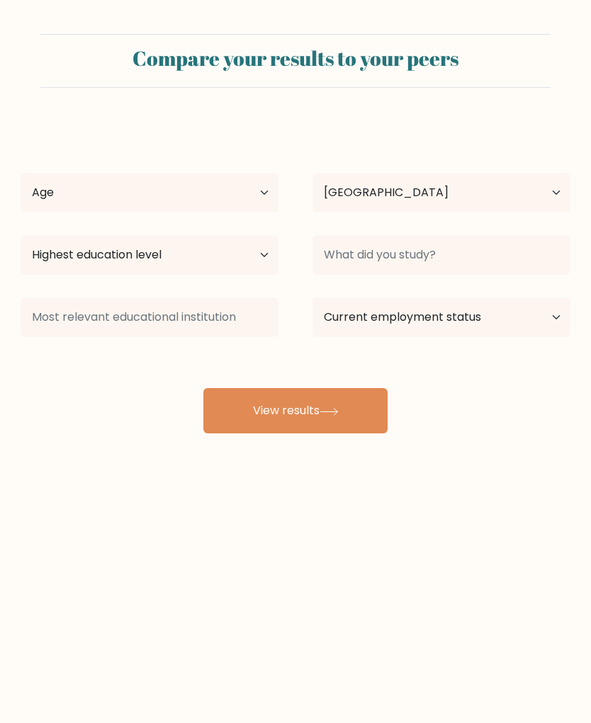
select select "NL"
click at [198, 191] on select "Age Under [DEMOGRAPHIC_DATA] [DEMOGRAPHIC_DATA] [DEMOGRAPHIC_DATA] [DEMOGRAPHIC…" at bounding box center [150, 193] width 258 height 40
select select "min_18"
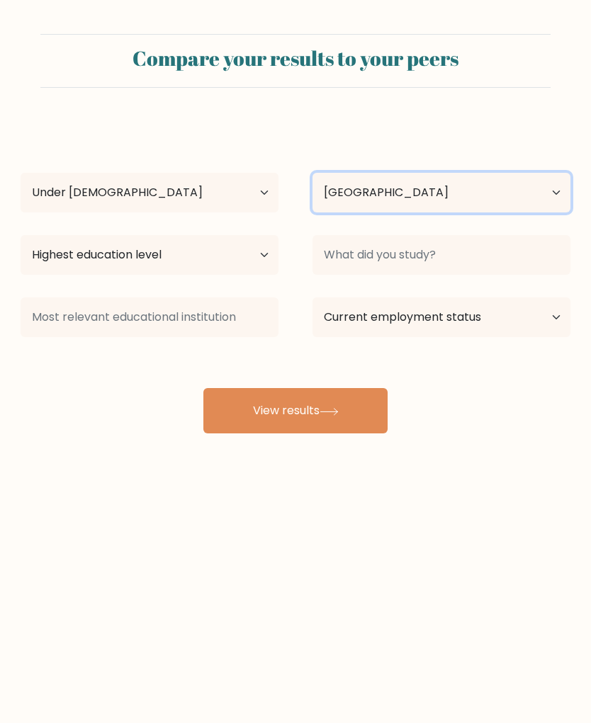
click at [490, 186] on select "Country Afghanistan Albania Algeria American Samoa Andorra Angola Anguilla Anta…" at bounding box center [441, 193] width 258 height 40
select select "JO"
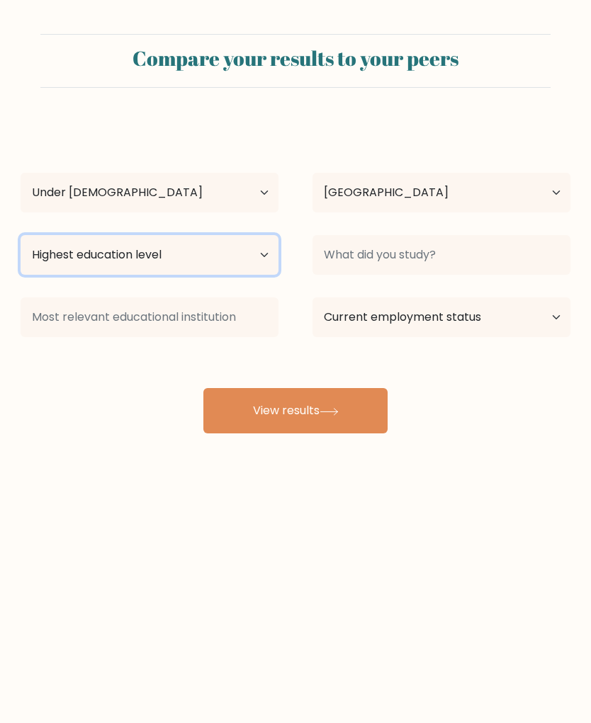
click at [89, 258] on select "Highest education level No schooling Primary Lower Secondary Upper Secondary Oc…" at bounding box center [150, 255] width 258 height 40
select select "lower_secondary"
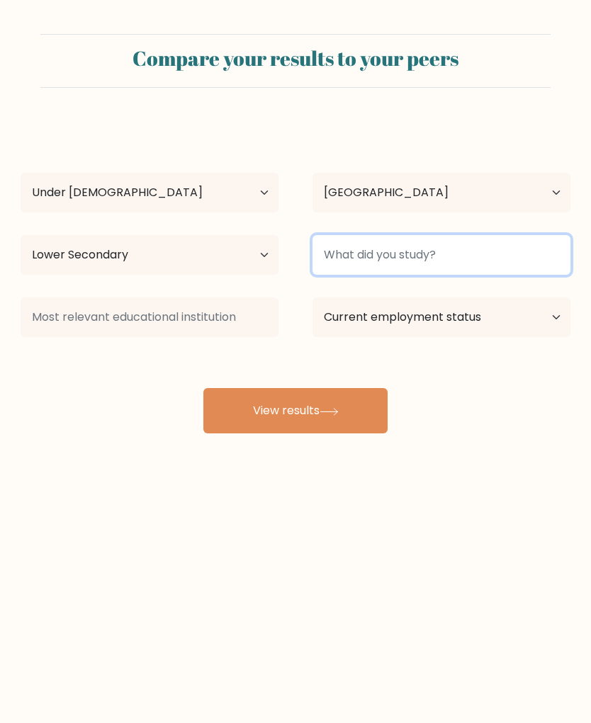
click at [483, 258] on input at bounding box center [441, 255] width 258 height 40
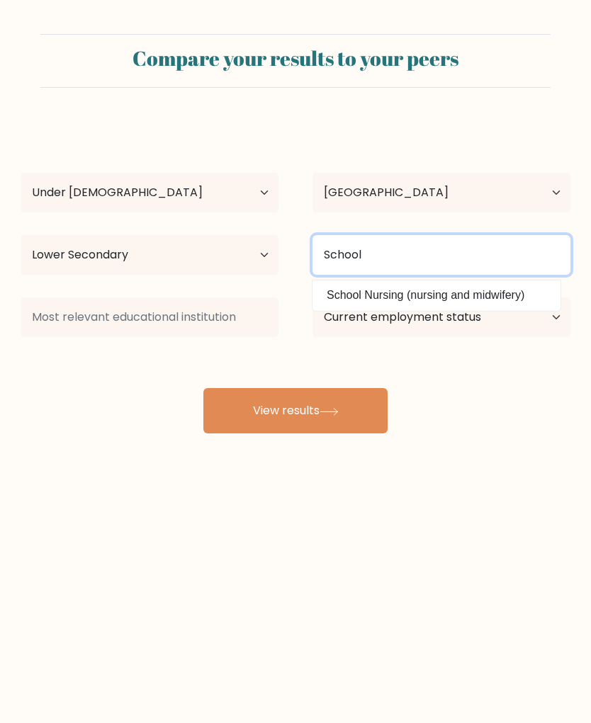
type input "School"
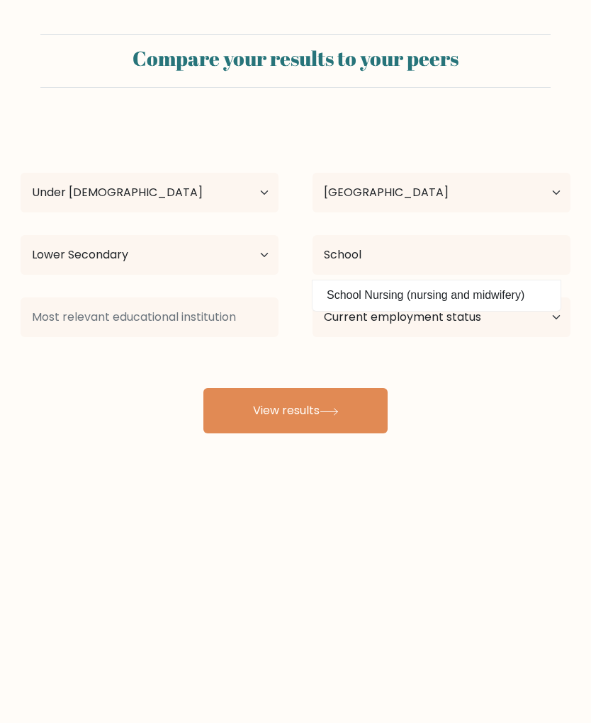
click at [242, 422] on button "View results" at bounding box center [295, 410] width 184 height 45
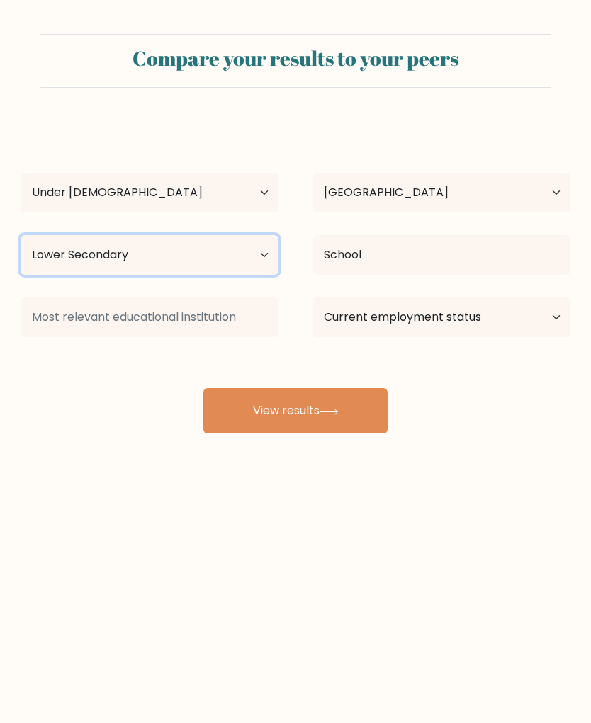
click at [111, 268] on select "Highest education level No schooling Primary Lower Secondary Upper Secondary Oc…" at bounding box center [150, 255] width 258 height 40
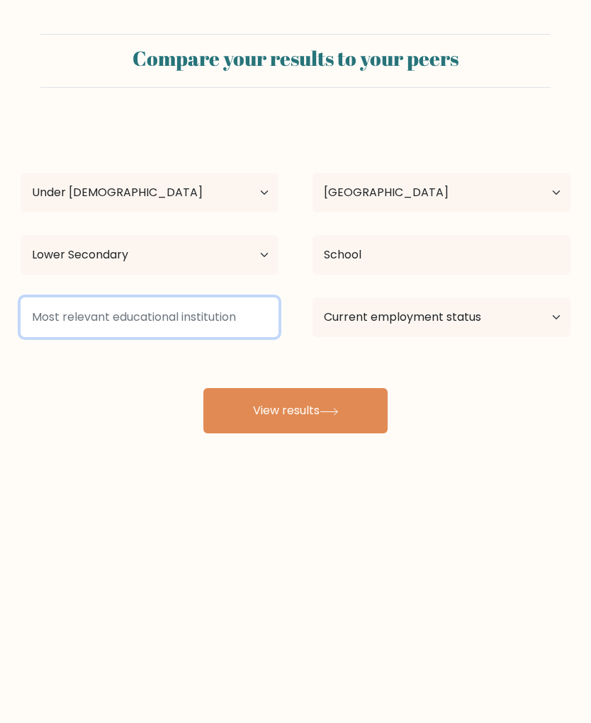
click at [67, 323] on input at bounding box center [150, 318] width 258 height 40
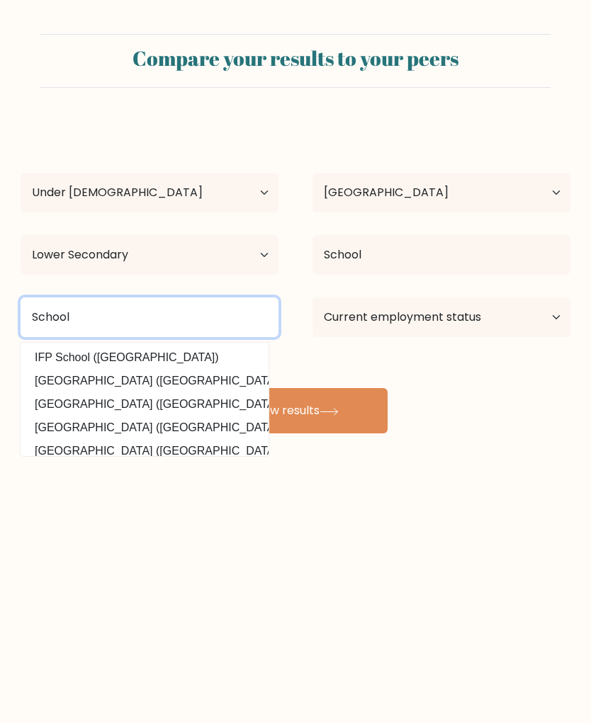
type input "School"
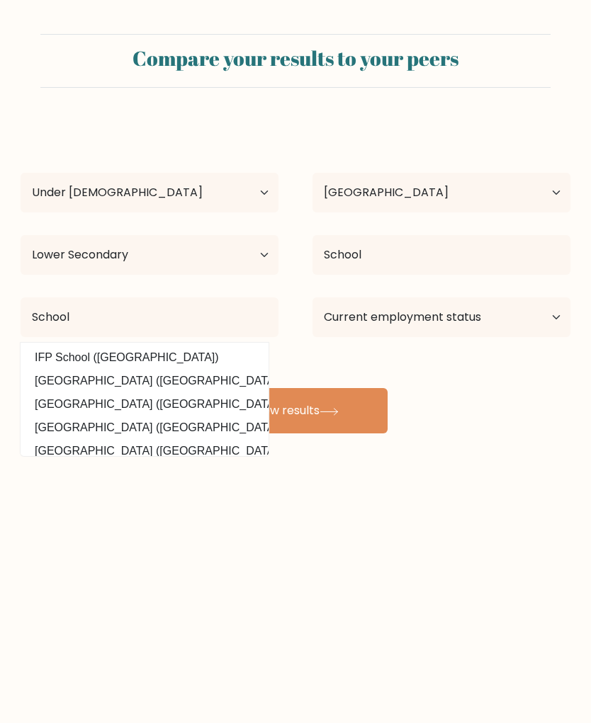
click at [242, 434] on button "View results" at bounding box center [295, 410] width 184 height 45
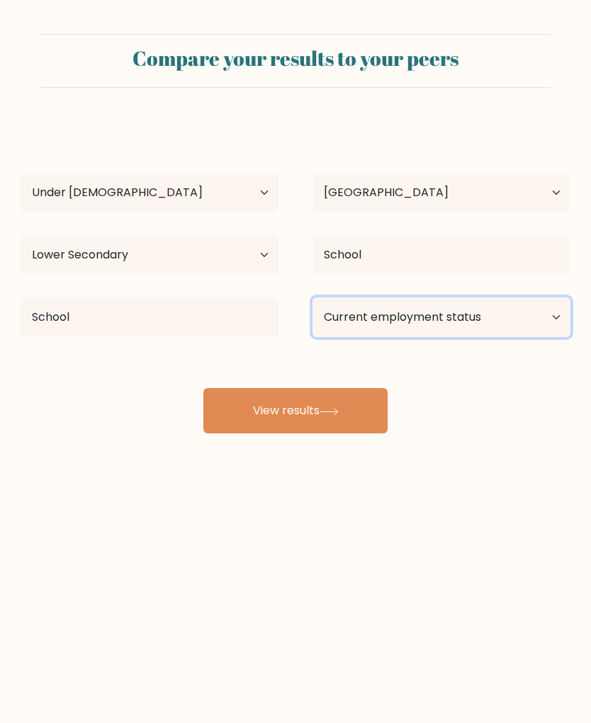
click at [507, 313] on select "Current employment status Employed Student Retired Other / prefer not to answer" at bounding box center [441, 318] width 258 height 40
select select "student"
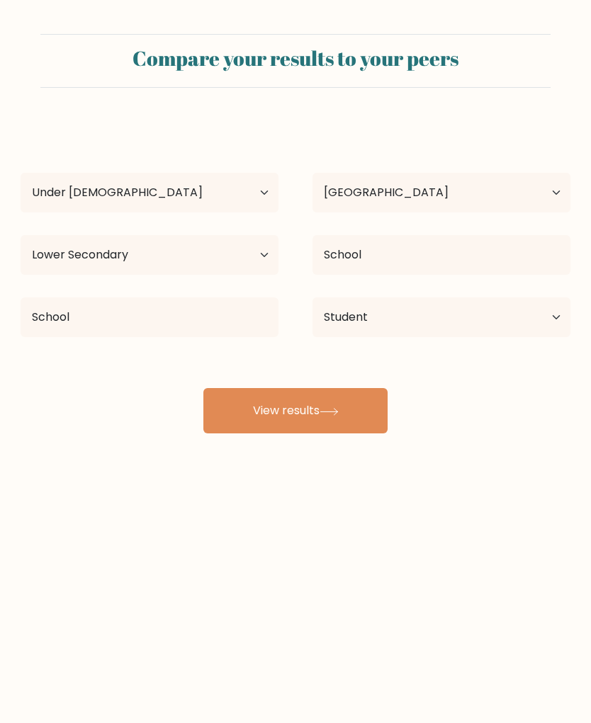
click at [255, 417] on button "View results" at bounding box center [295, 410] width 184 height 45
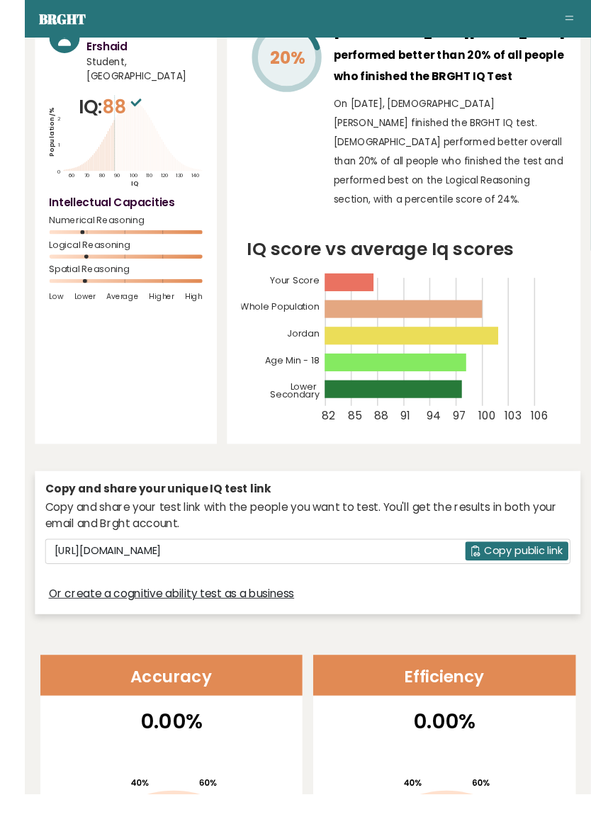
scroll to position [145, 0]
